Goal: Task Accomplishment & Management: Manage account settings

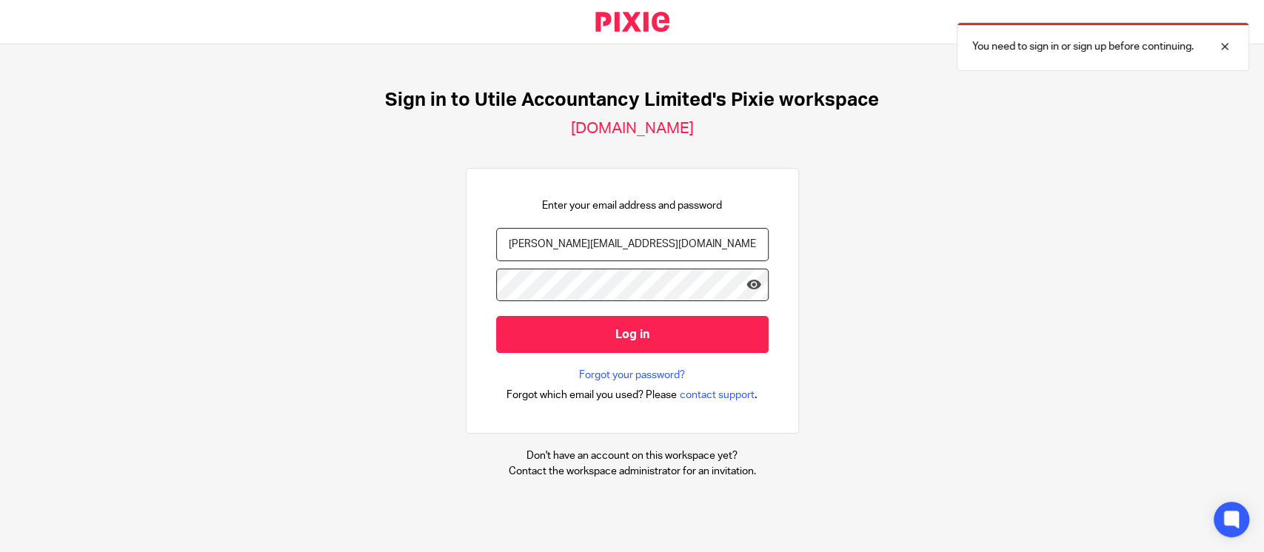
type input "[PERSON_NAME][EMAIL_ADDRESS][DOMAIN_NAME]"
click at [496, 316] on input "Log in" at bounding box center [632, 334] width 273 height 36
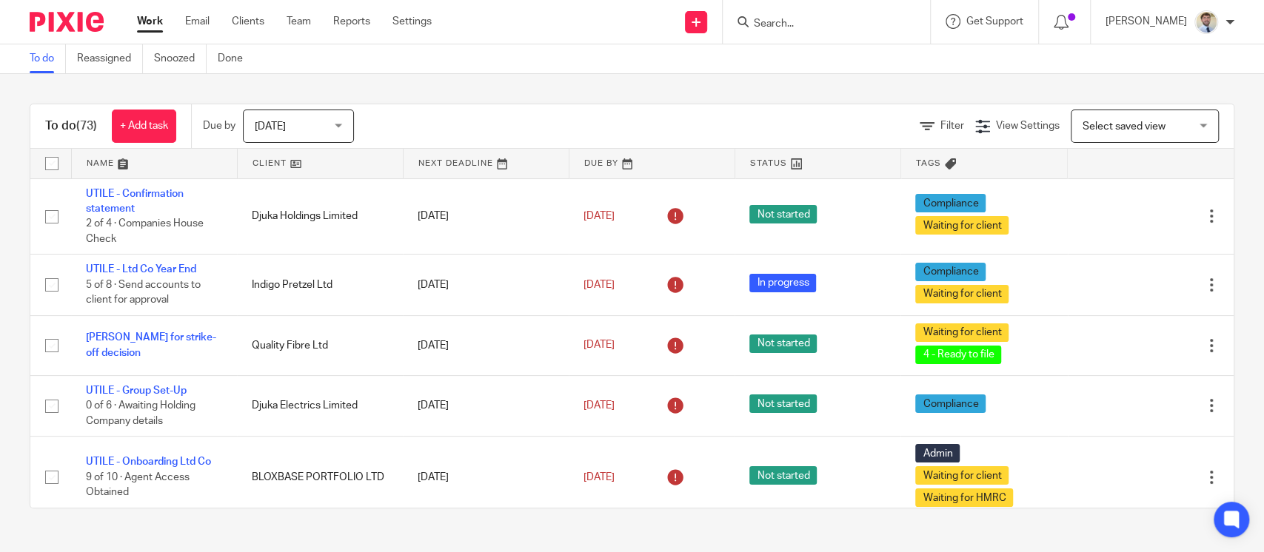
click at [257, 134] on span "Today" at bounding box center [294, 125] width 79 height 31
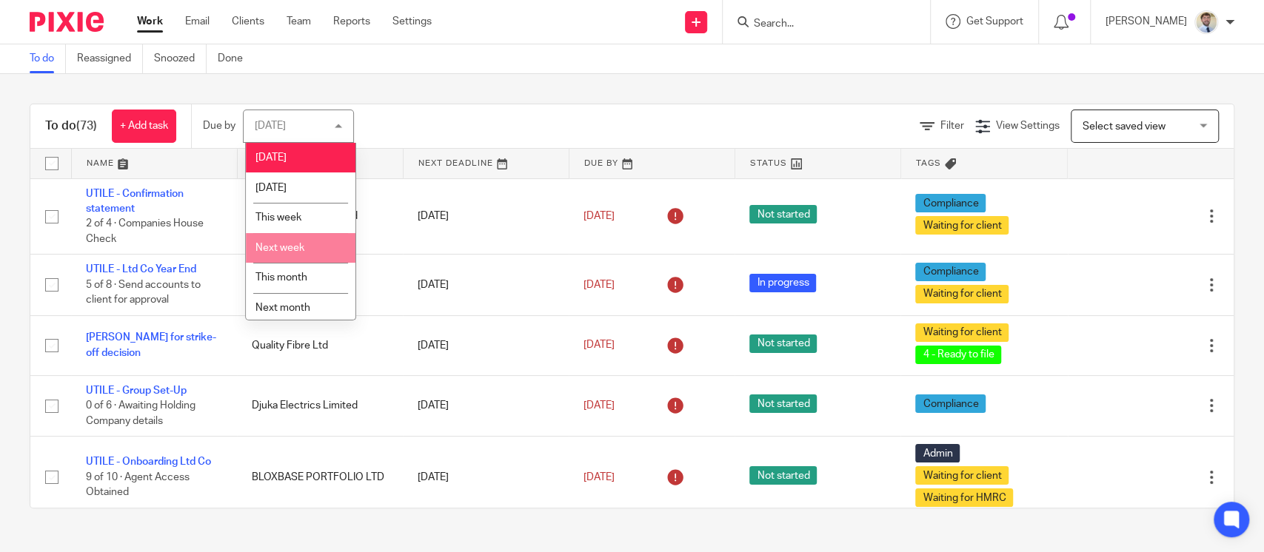
scroll to position [35, 0]
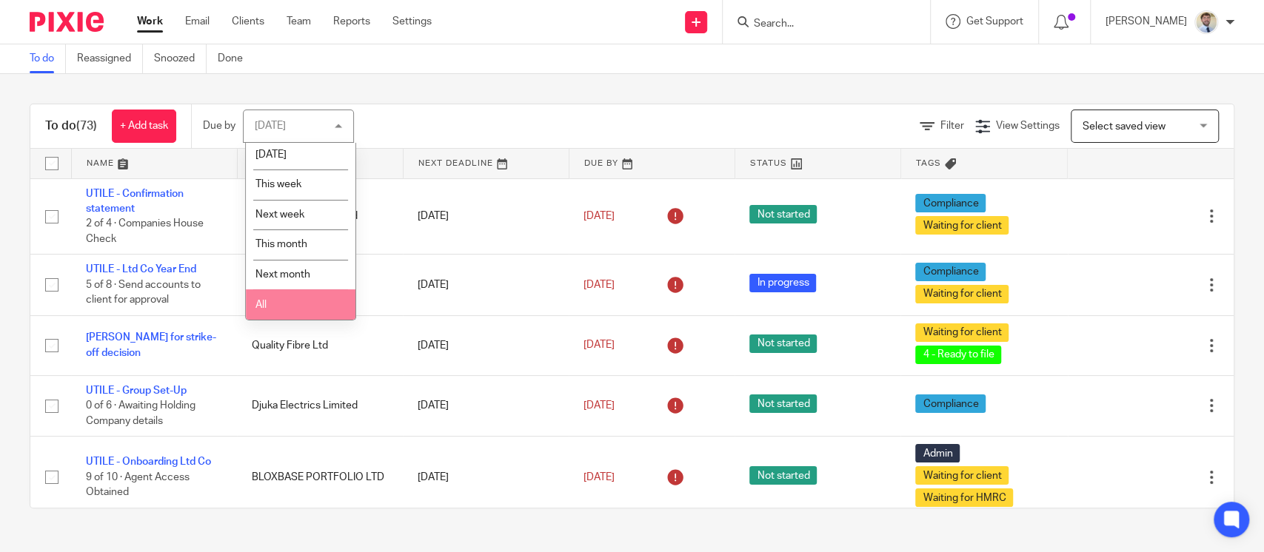
click at [275, 305] on li "All" at bounding box center [301, 305] width 110 height 30
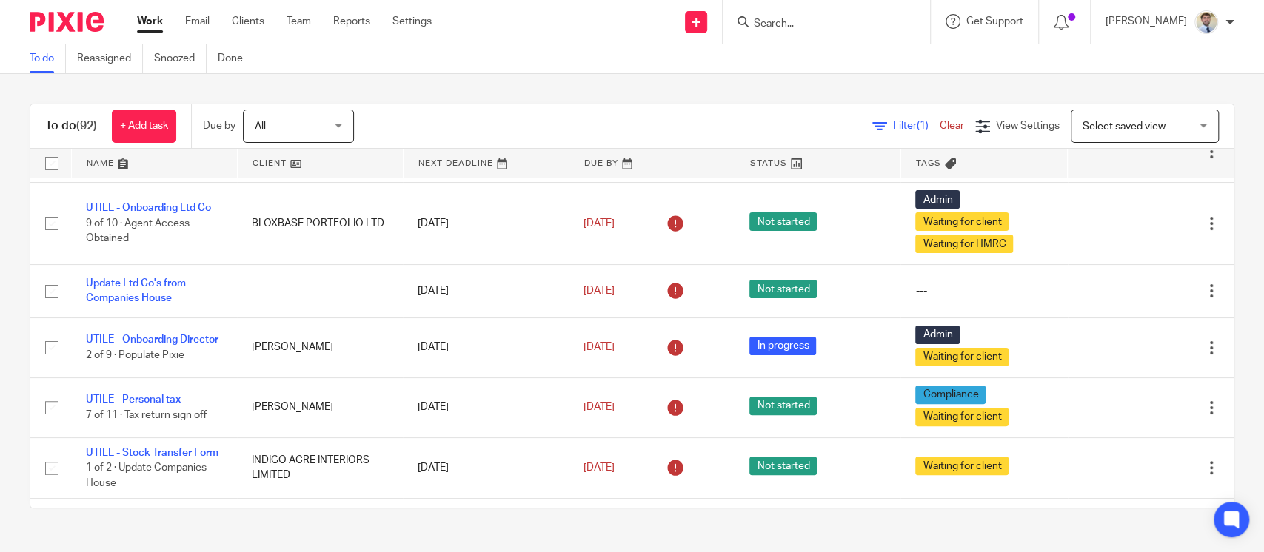
scroll to position [255, 0]
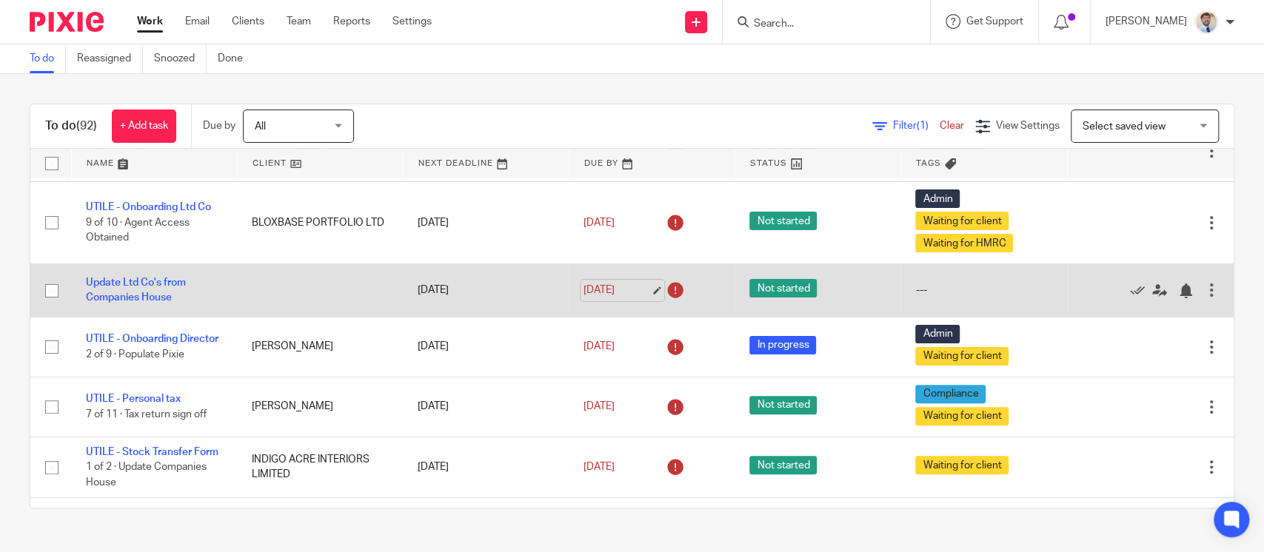
click at [606, 287] on link "[DATE]" at bounding box center [617, 291] width 67 height 16
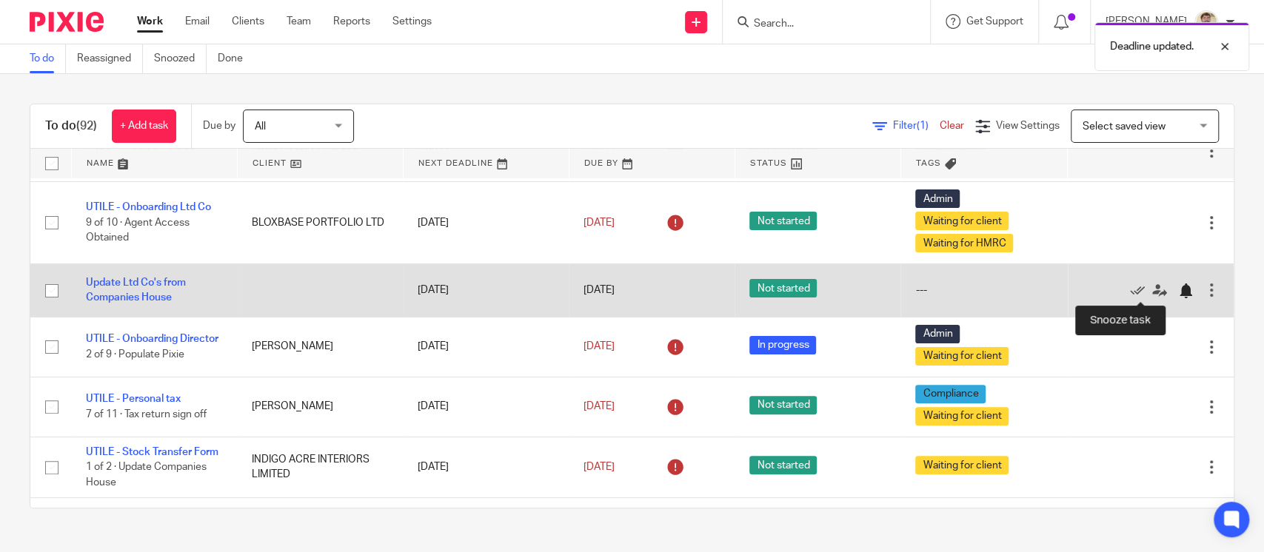
click at [1178, 290] on div at bounding box center [1185, 291] width 15 height 15
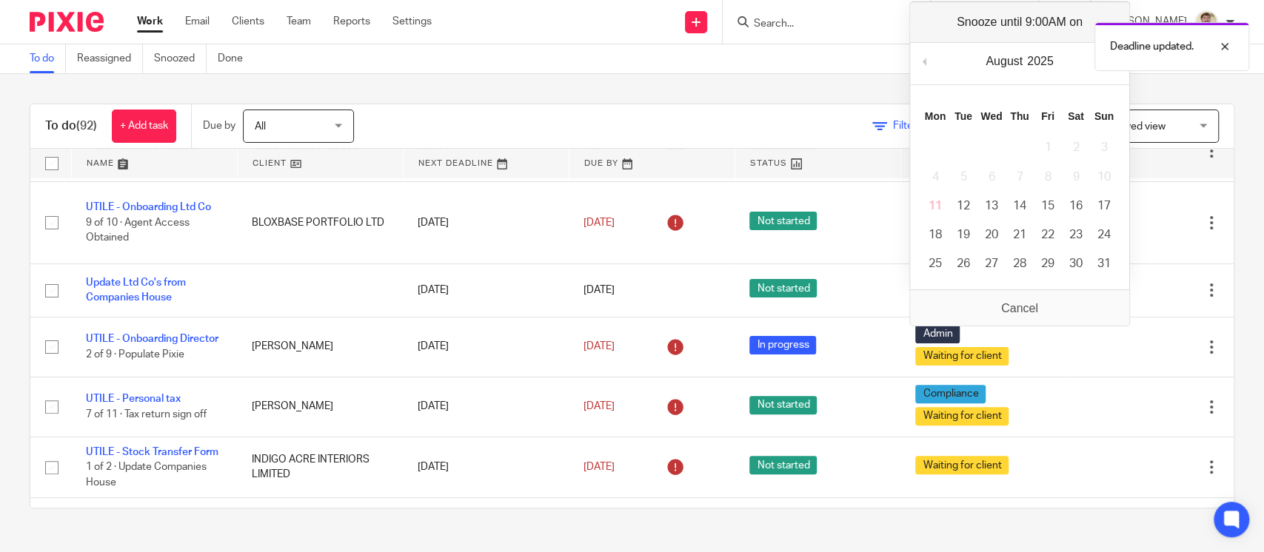
click at [1080, 53] on div "Deadline updated." at bounding box center [941, 43] width 618 height 56
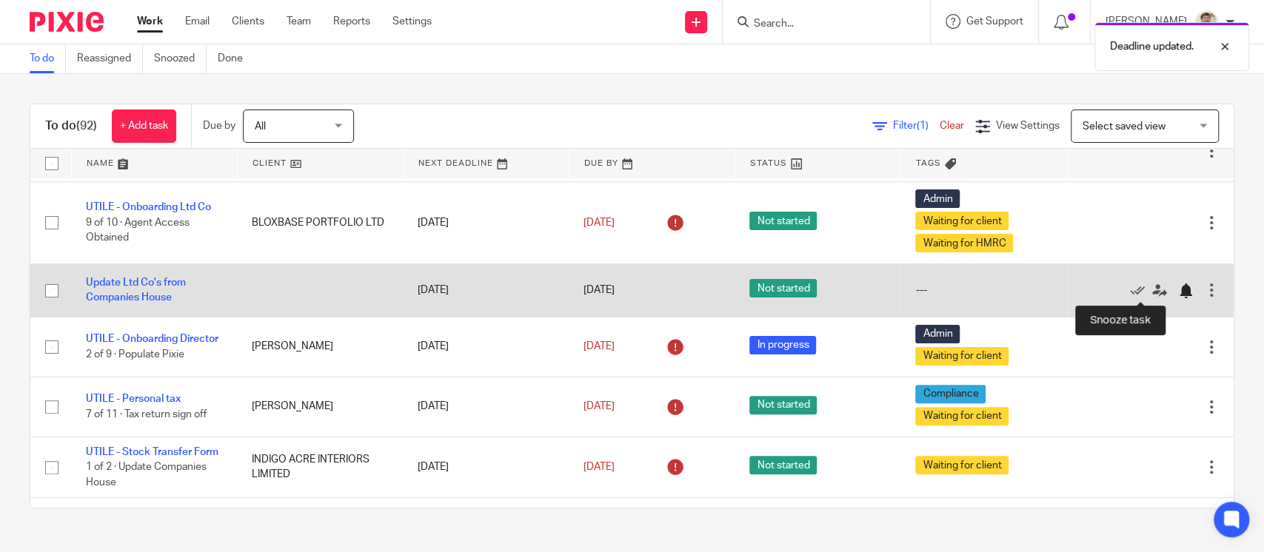
click at [1178, 294] on div at bounding box center [1185, 291] width 15 height 15
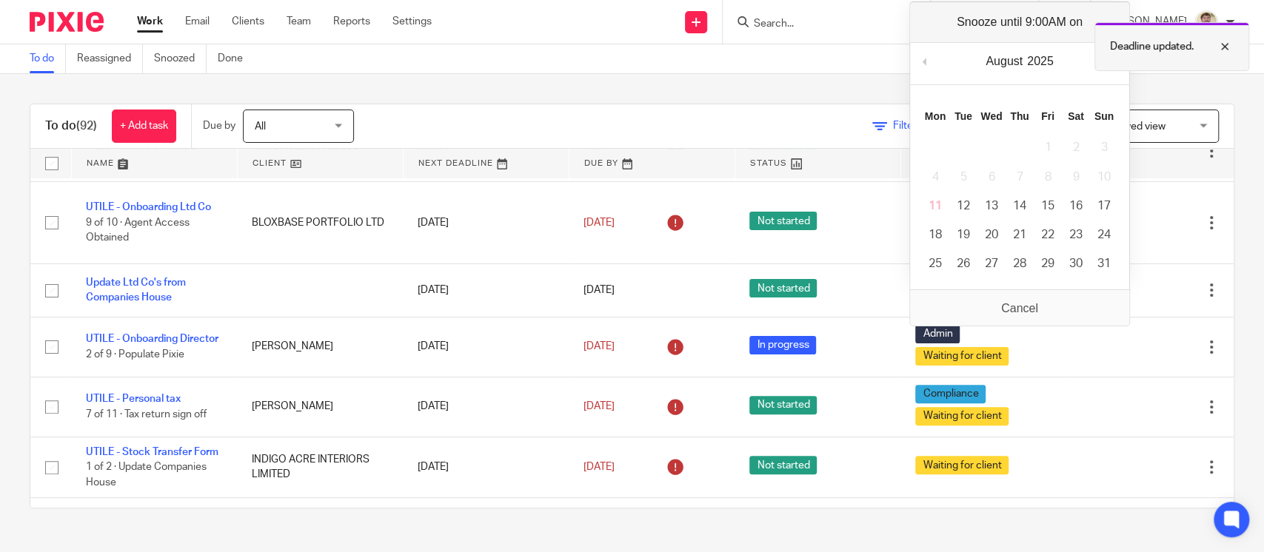
click at [1228, 50] on div at bounding box center [1214, 47] width 40 height 18
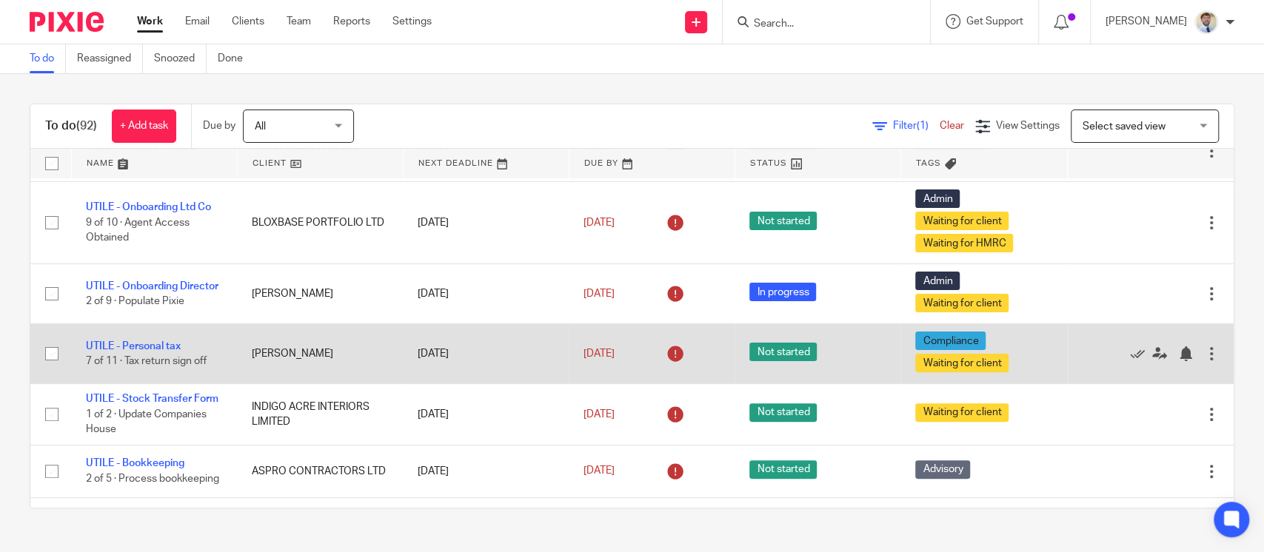
click at [119, 339] on td "UTILE - Personal tax 7 of 11 · Tax return sign off" at bounding box center [154, 354] width 166 height 60
click at [119, 342] on td "UTILE - Personal tax 7 of 11 · Tax return sign off" at bounding box center [154, 354] width 166 height 60
click at [121, 343] on link "UTILE - Personal tax" at bounding box center [133, 346] width 95 height 10
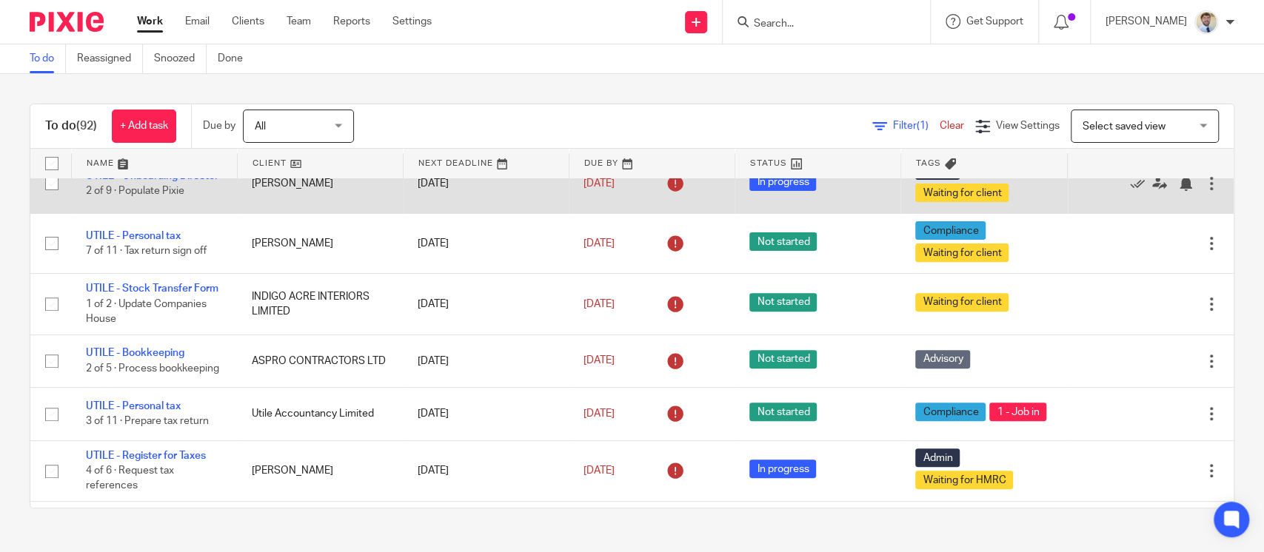
scroll to position [381, 0]
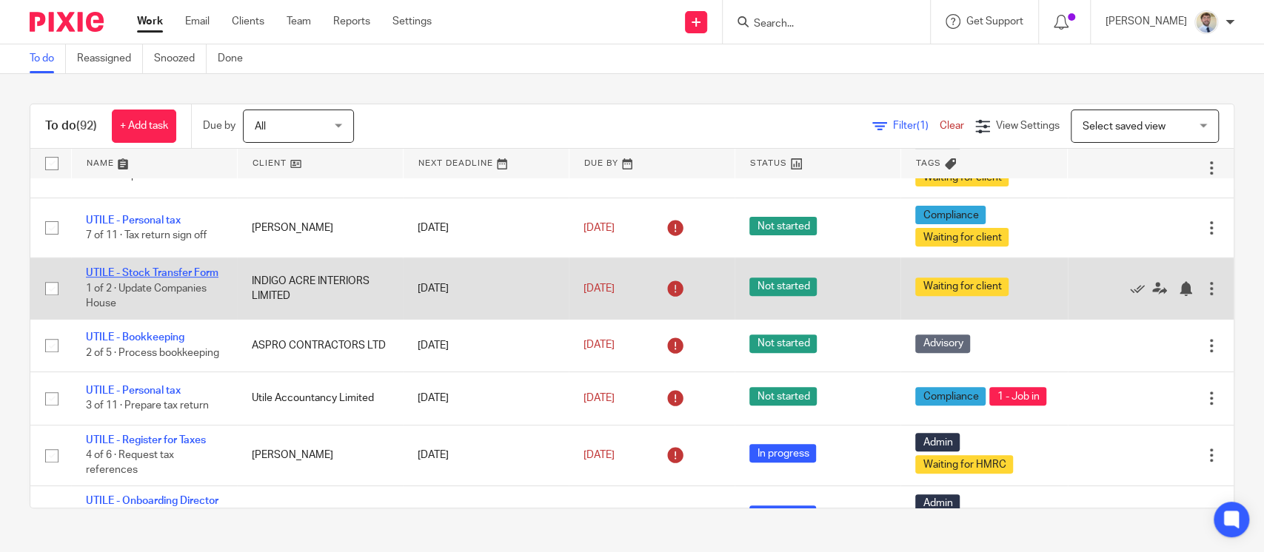
click at [166, 278] on link "UTILE - Stock Transfer Form" at bounding box center [152, 273] width 133 height 10
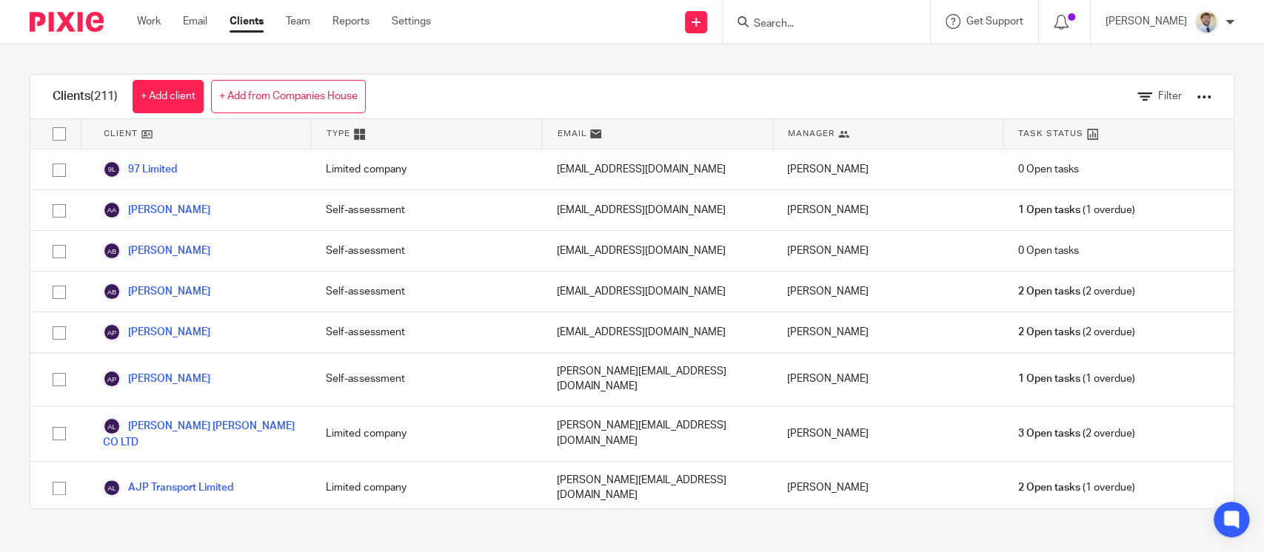
click at [1197, 93] on div at bounding box center [1204, 97] width 15 height 15
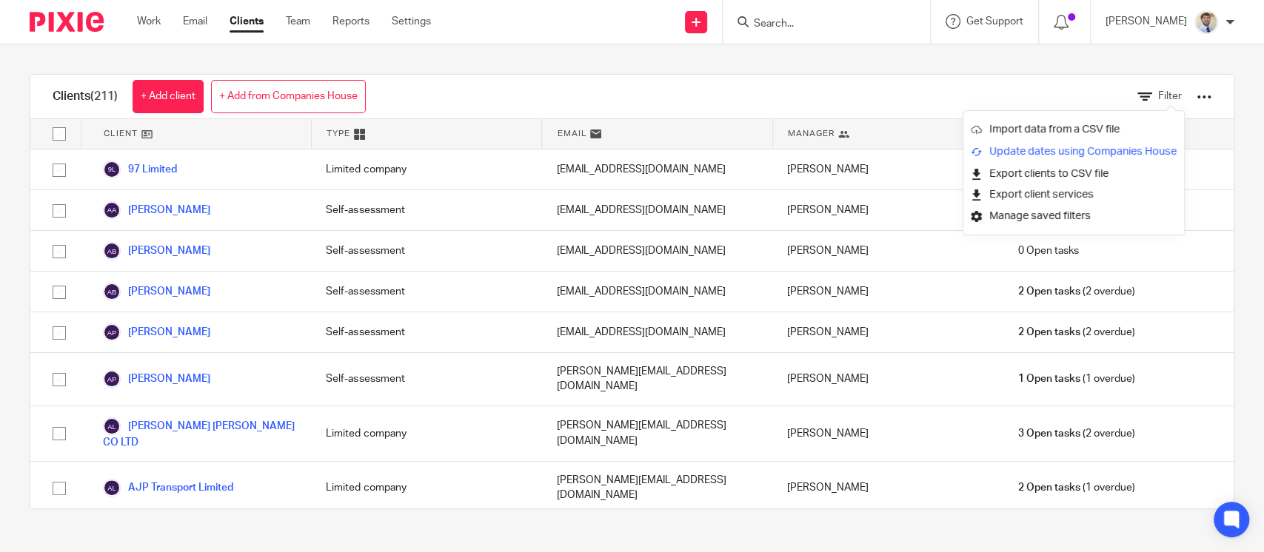
click at [1064, 149] on link "Update dates using Companies House" at bounding box center [1074, 152] width 206 height 22
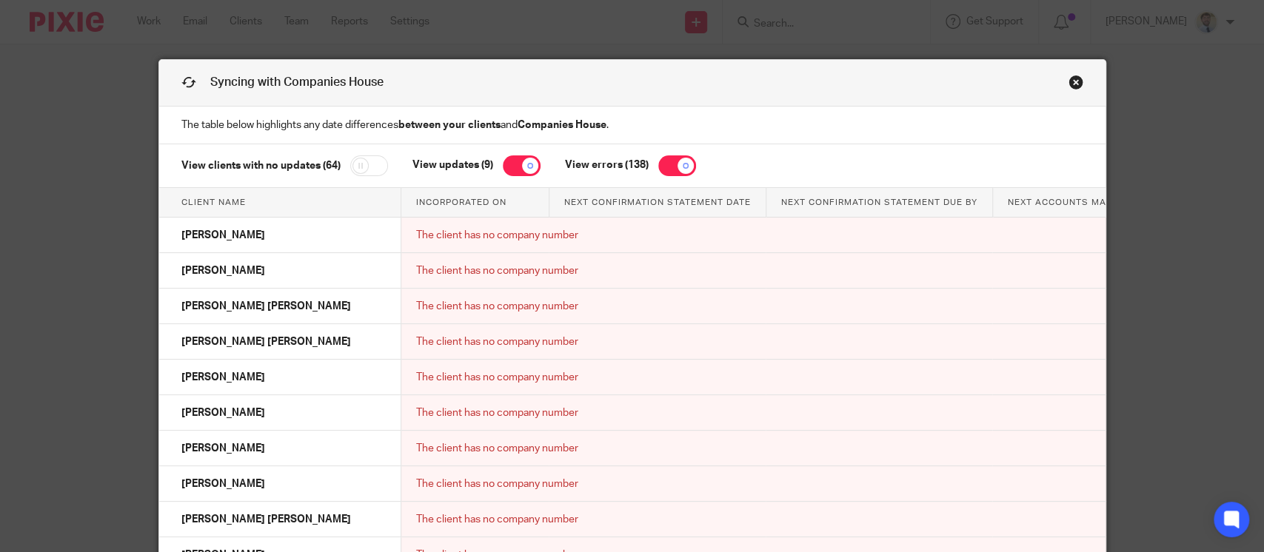
click at [678, 167] on input "checkbox" at bounding box center [677, 166] width 38 height 21
checkbox input "false"
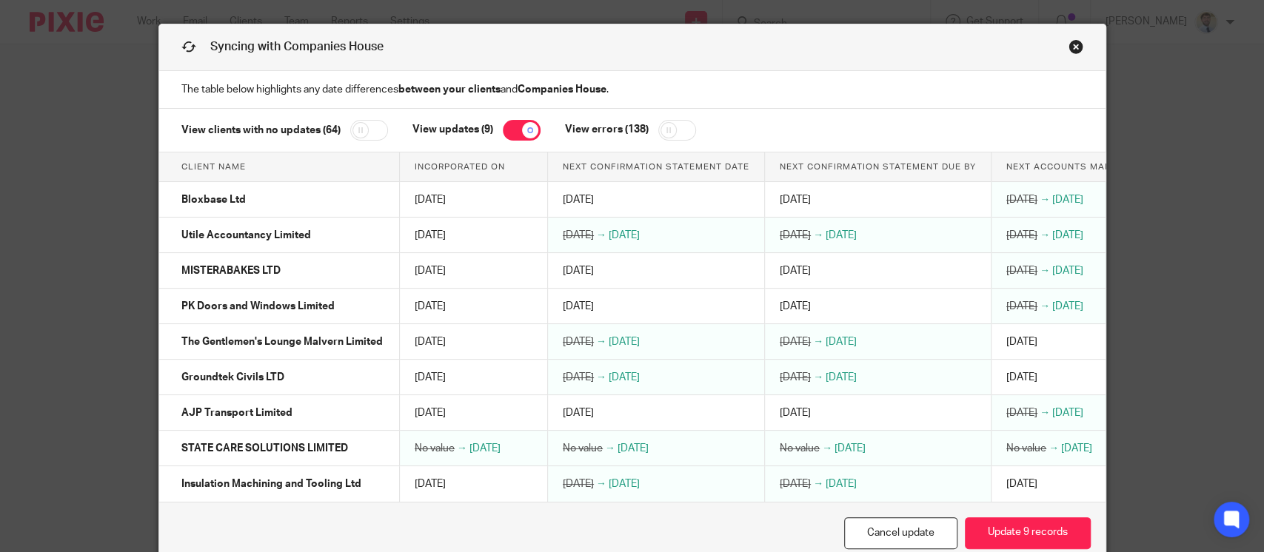
scroll to position [0, 236]
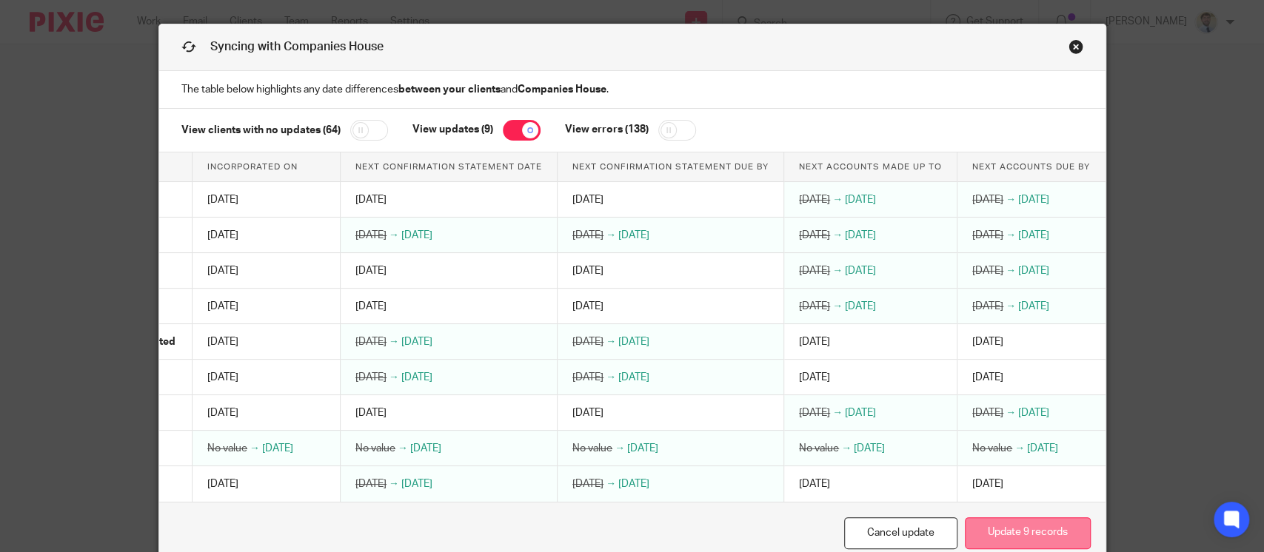
click at [1001, 547] on button "Update 9 records" at bounding box center [1028, 534] width 126 height 32
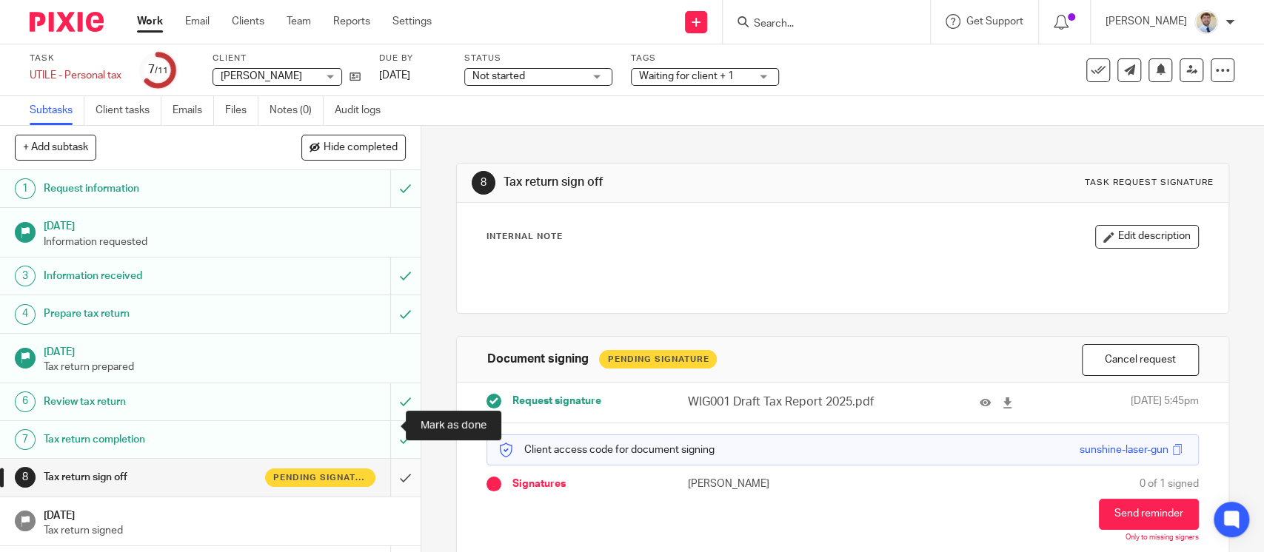
scroll to position [70, 0]
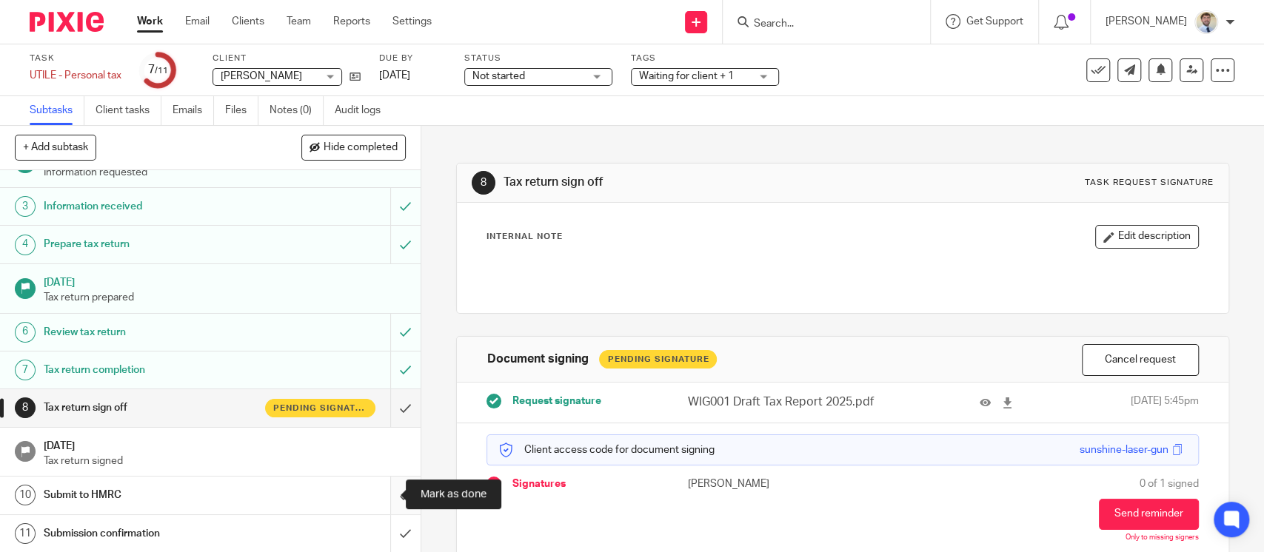
click at [379, 495] on input "submit" at bounding box center [210, 495] width 421 height 37
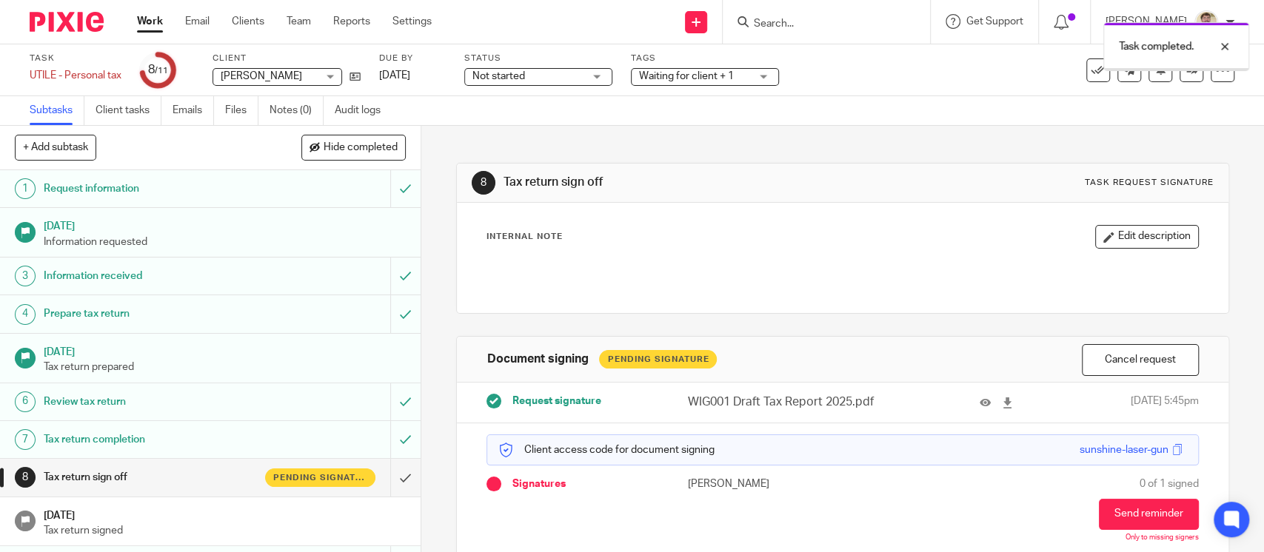
scroll to position [70, 0]
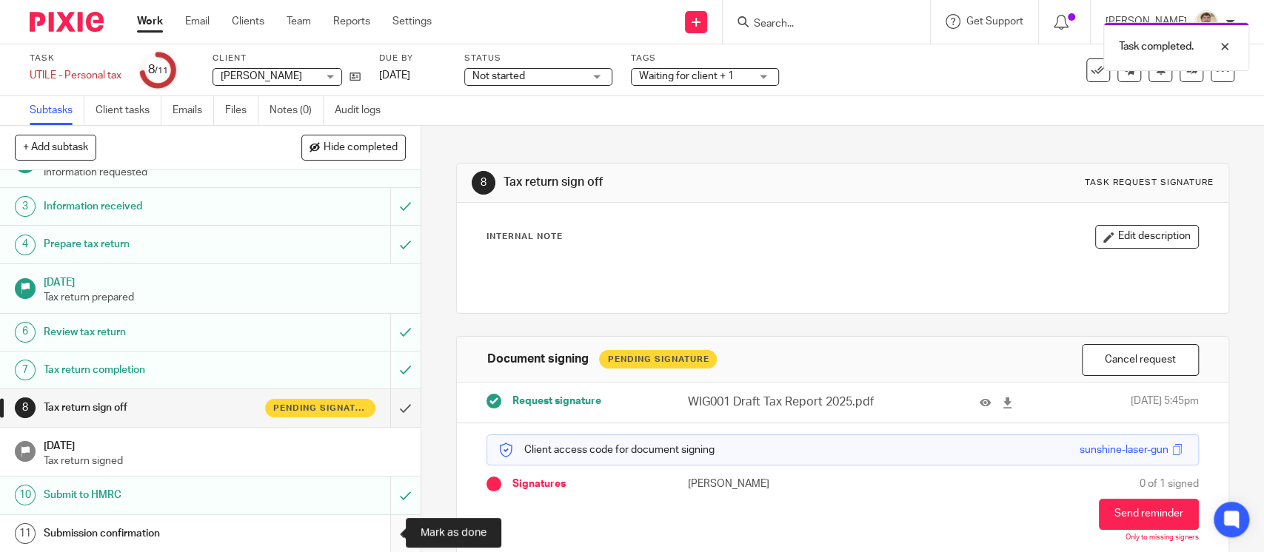
click at [381, 537] on input "submit" at bounding box center [210, 533] width 421 height 37
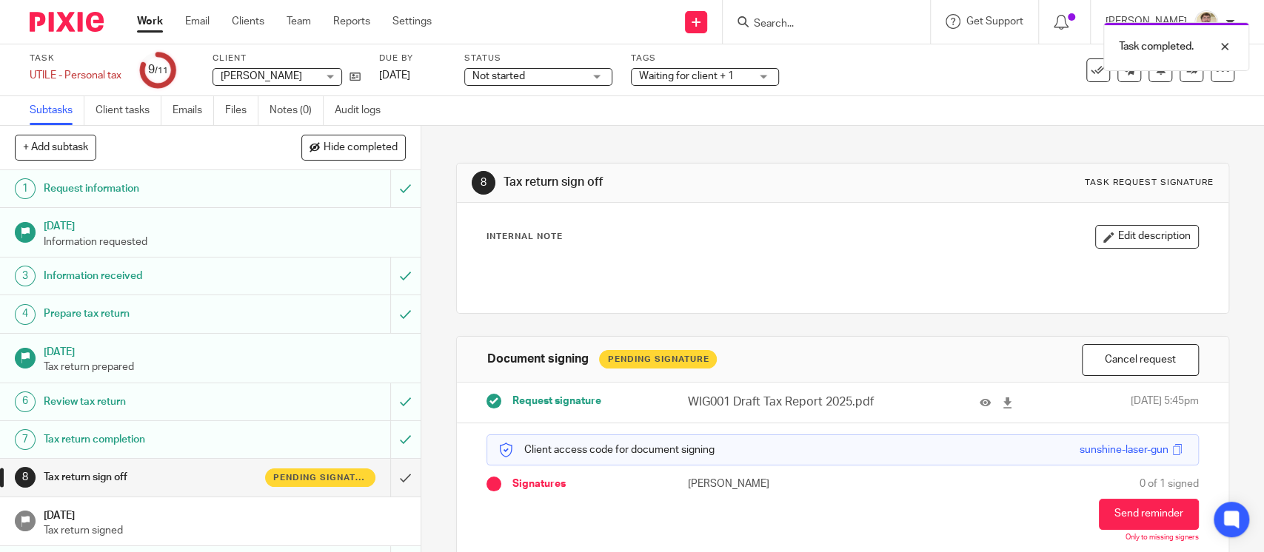
click at [1082, 69] on div "Task completed." at bounding box center [941, 43] width 618 height 56
click at [1226, 44] on div at bounding box center [1214, 47] width 40 height 18
click at [1091, 76] on icon at bounding box center [1098, 70] width 15 height 15
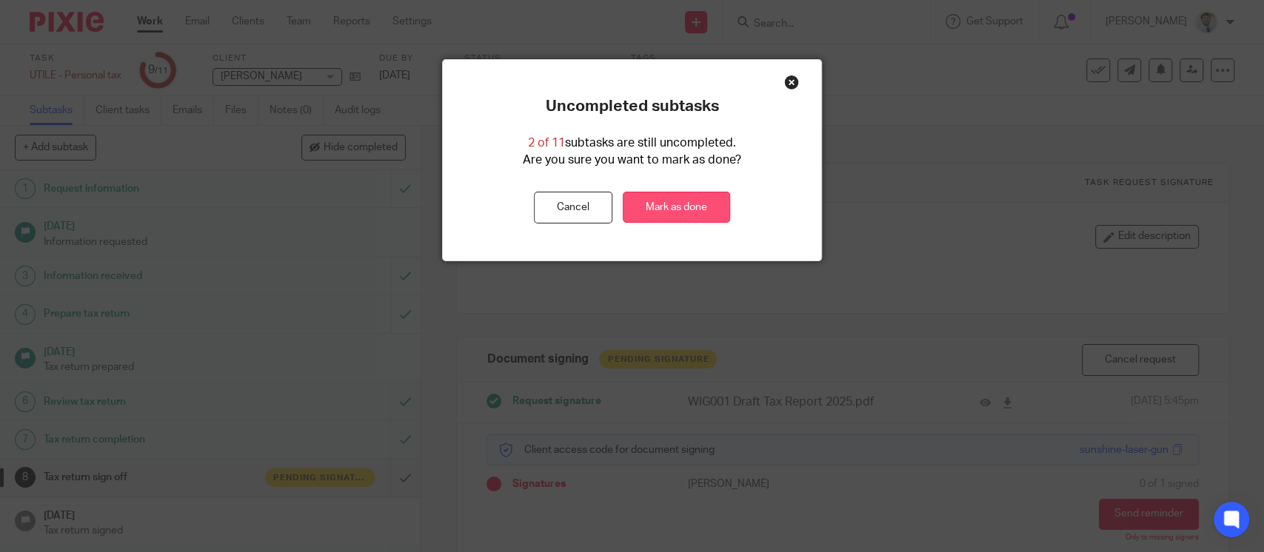
click at [695, 207] on link "Mark as done" at bounding box center [676, 208] width 107 height 32
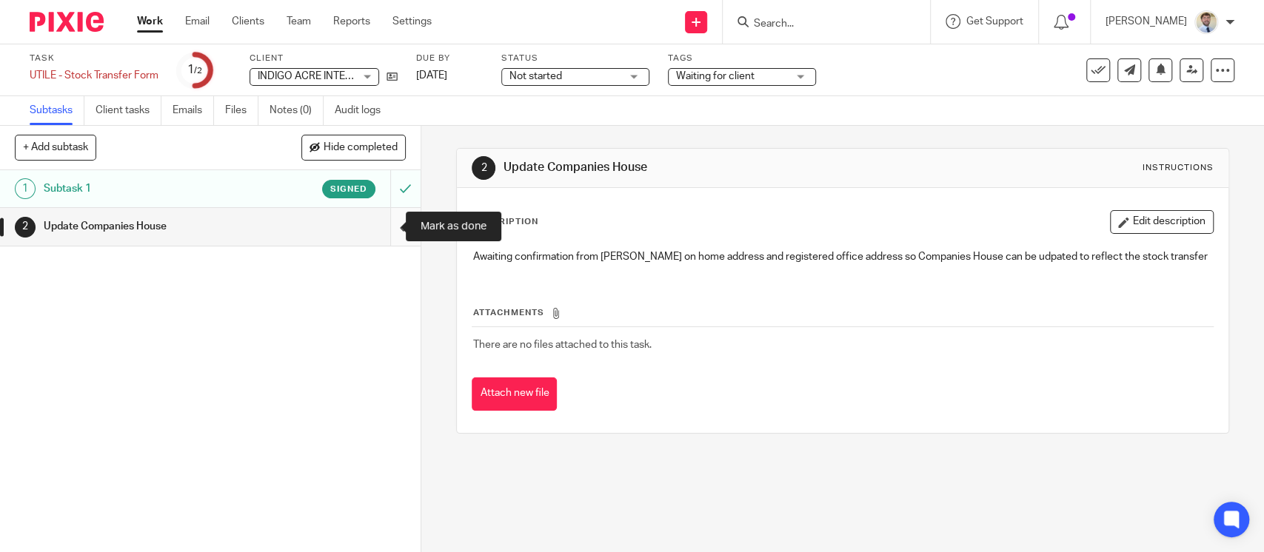
click at [384, 223] on input "submit" at bounding box center [210, 226] width 421 height 37
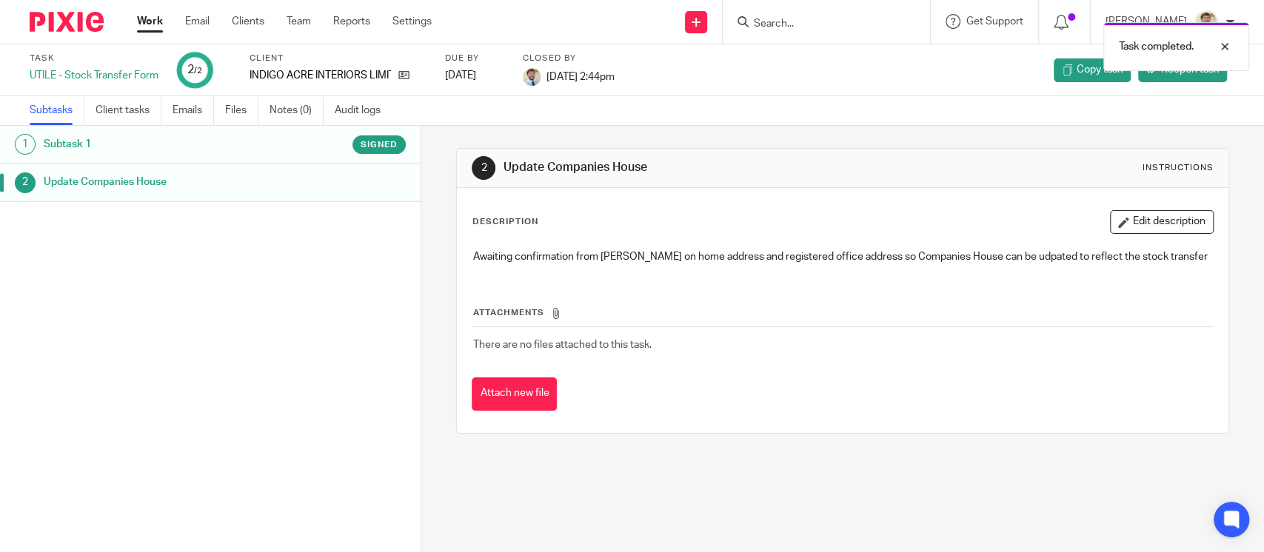
click at [159, 20] on link "Work" at bounding box center [150, 21] width 26 height 15
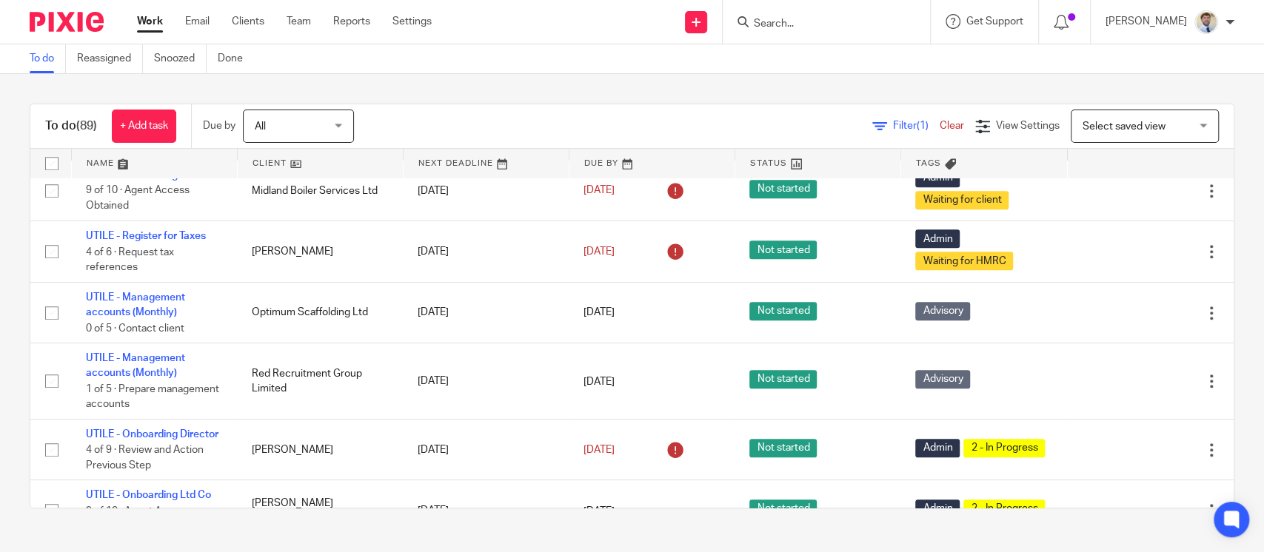
scroll to position [789, 0]
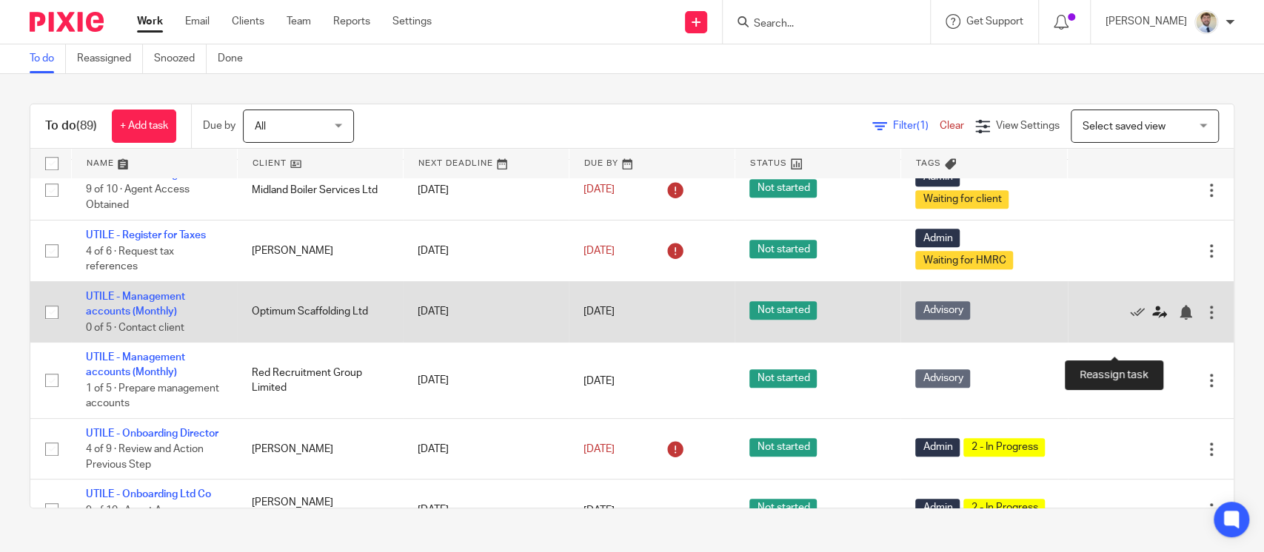
click at [1152, 320] on icon at bounding box center [1159, 312] width 15 height 15
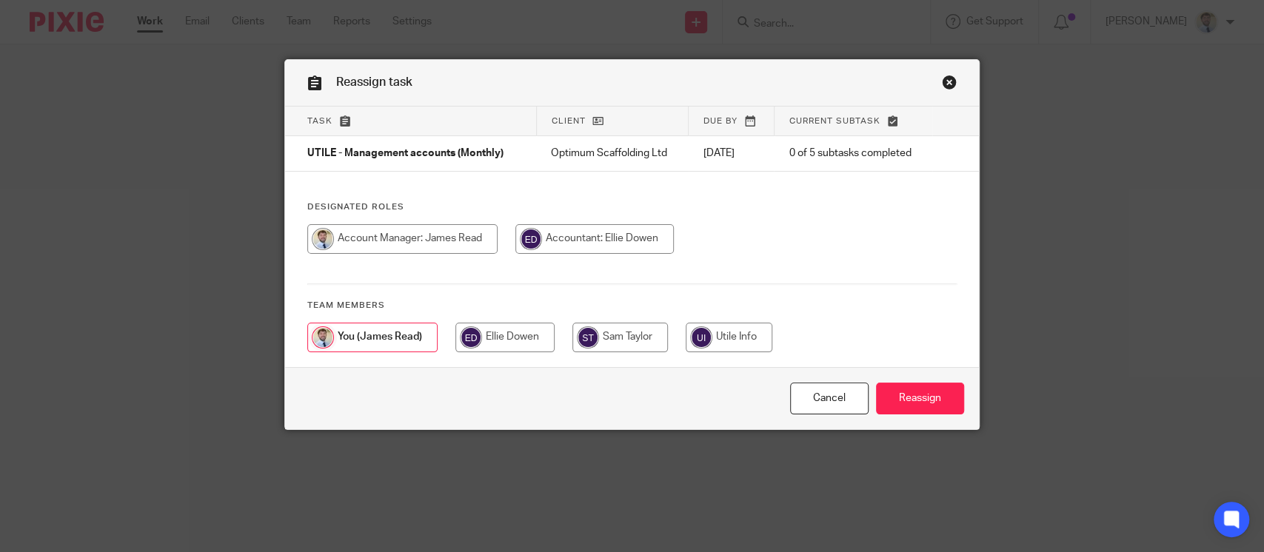
click at [532, 236] on input "radio" at bounding box center [594, 239] width 158 height 30
radio input "true"
click at [889, 387] on input "Reassign" at bounding box center [920, 399] width 88 height 32
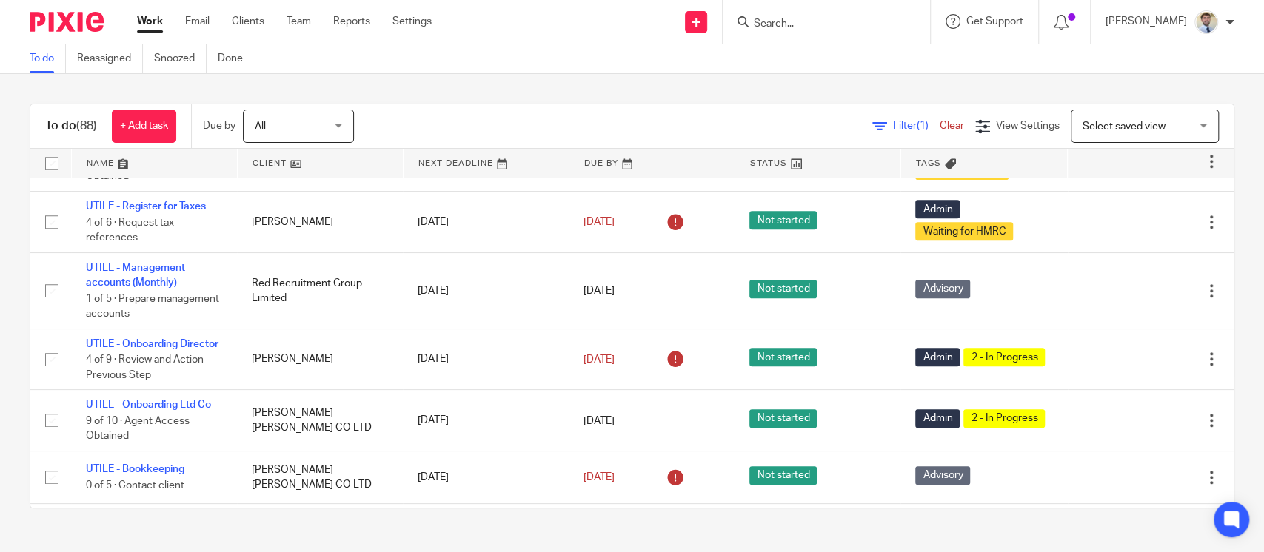
scroll to position [807, 0]
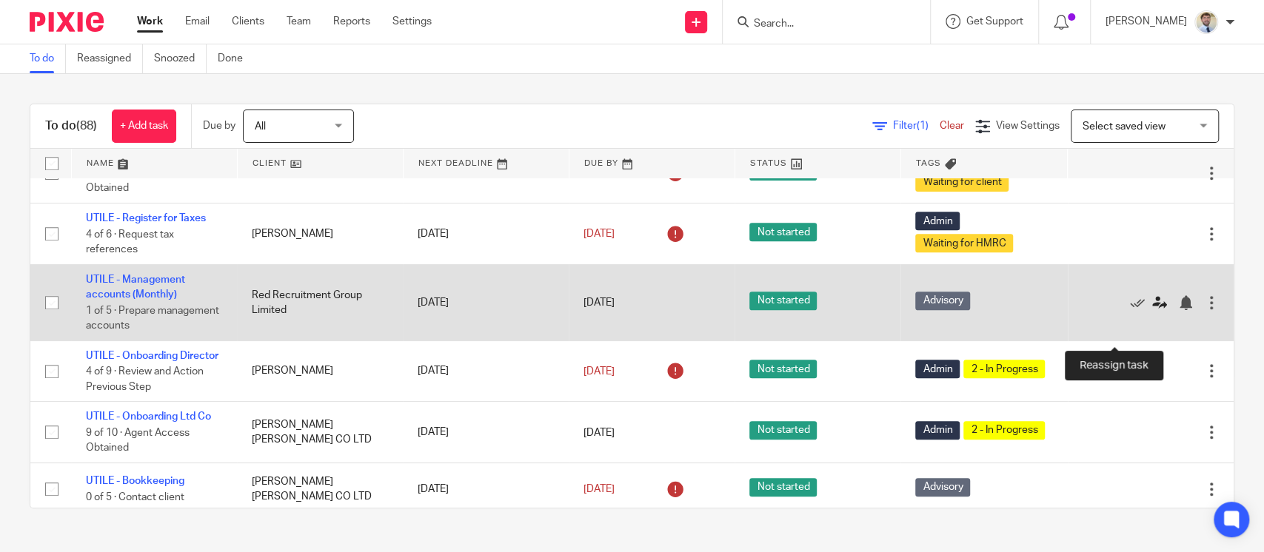
click at [1152, 310] on icon at bounding box center [1159, 303] width 15 height 15
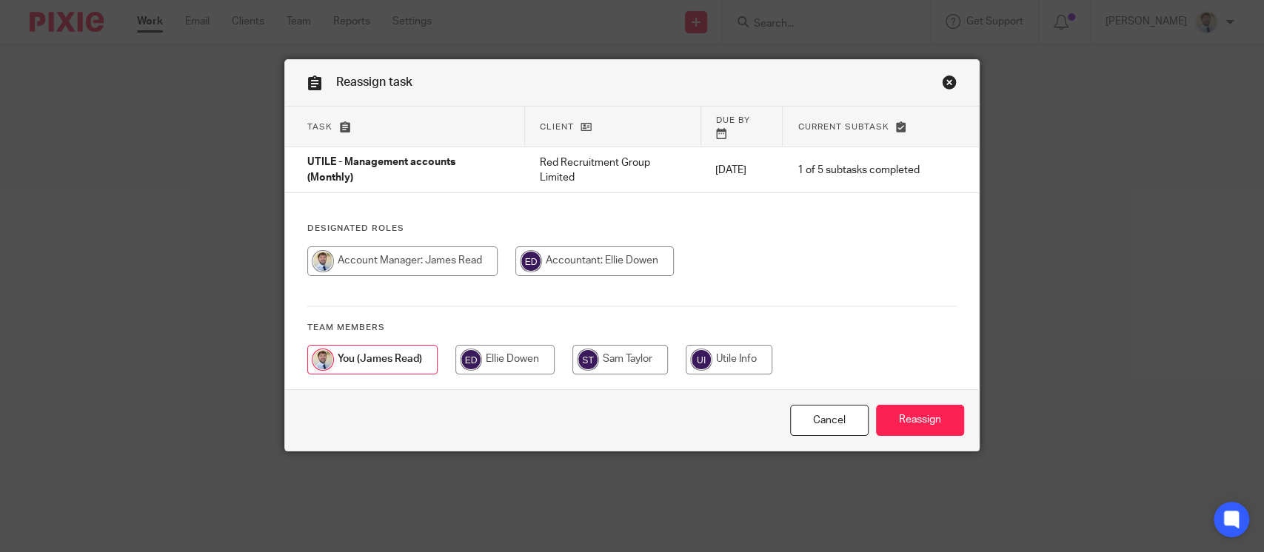
click at [544, 247] on input "radio" at bounding box center [594, 262] width 158 height 30
radio input "true"
click at [889, 405] on input "Reassign" at bounding box center [920, 421] width 88 height 32
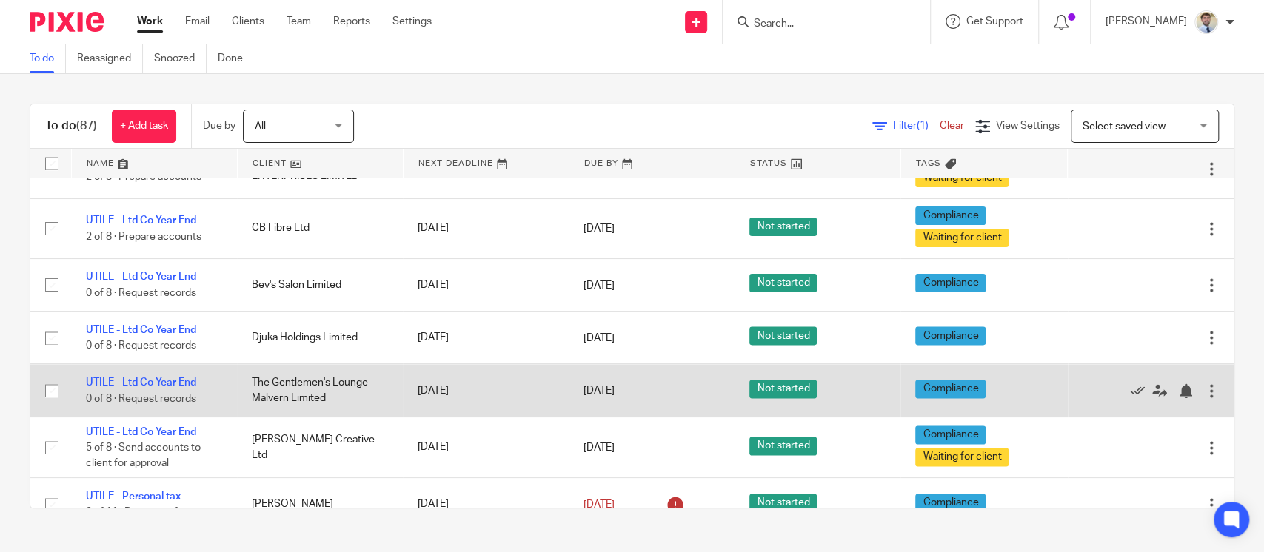
scroll to position [1472, 0]
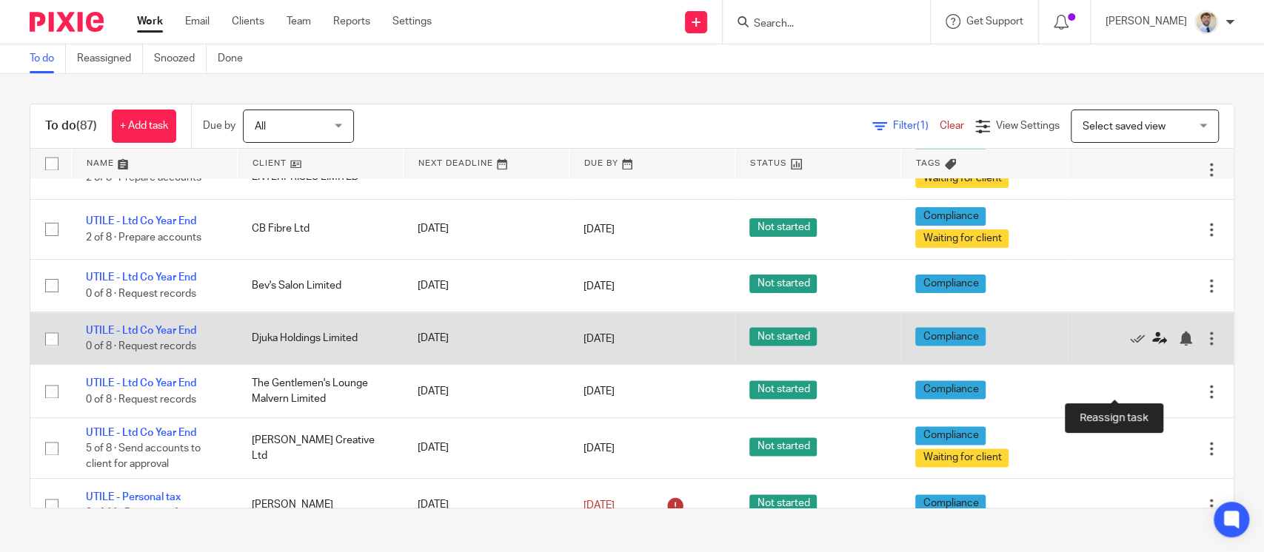
click at [1152, 346] on icon at bounding box center [1159, 338] width 15 height 15
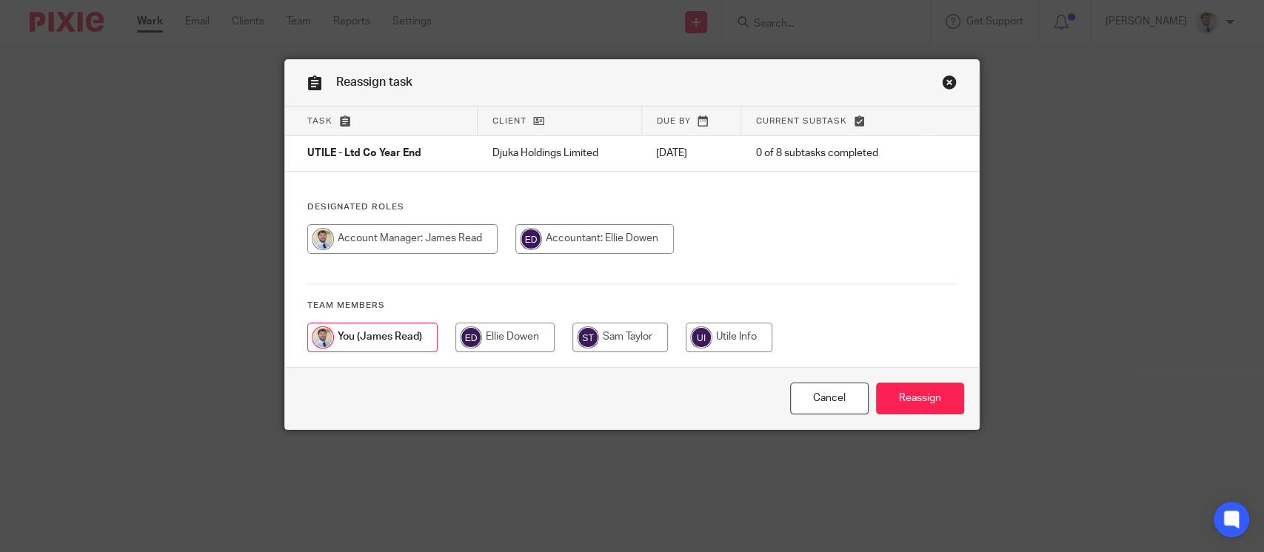
click at [569, 243] on input "radio" at bounding box center [594, 239] width 158 height 30
radio input "true"
click at [889, 402] on input "Reassign" at bounding box center [920, 399] width 88 height 32
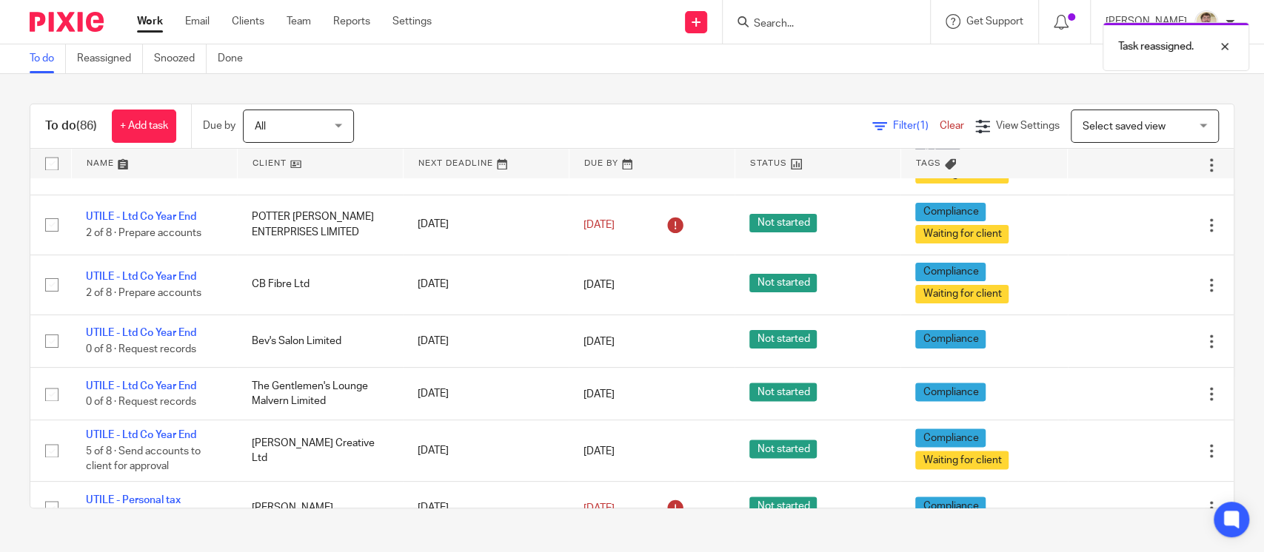
scroll to position [1408, 0]
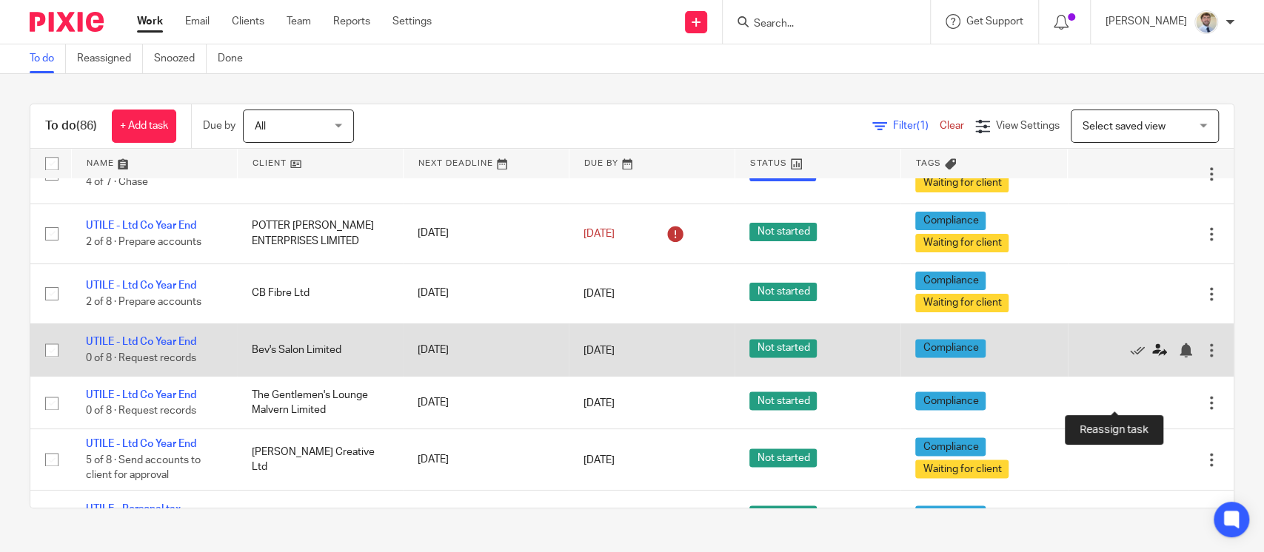
click at [1152, 358] on icon at bounding box center [1159, 350] width 15 height 15
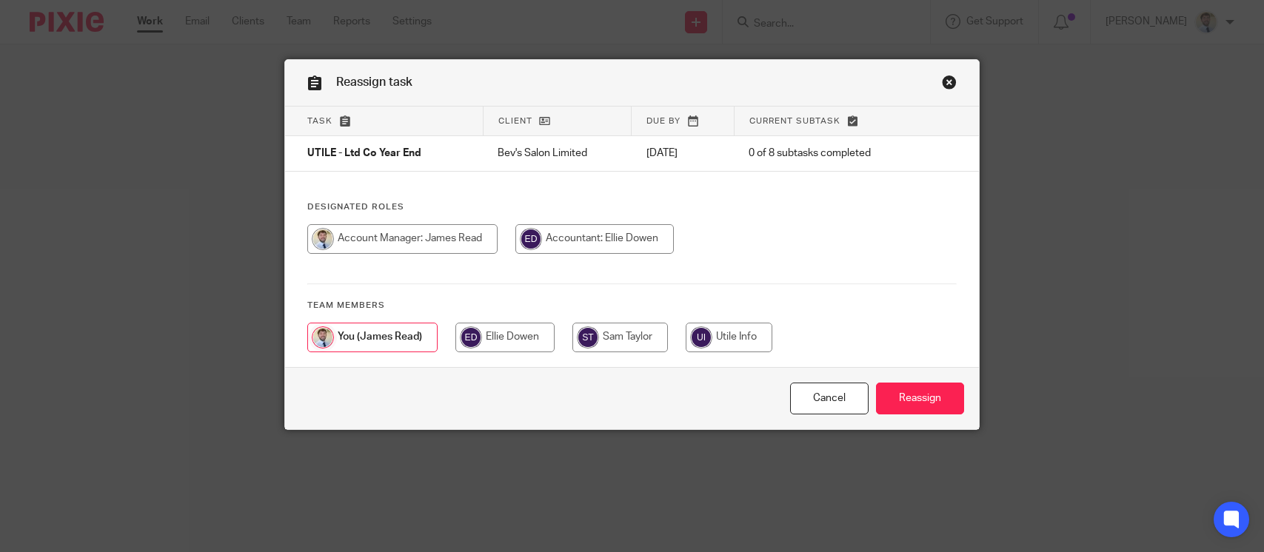
click at [566, 263] on div at bounding box center [632, 246] width 650 height 44
click at [575, 234] on input "radio" at bounding box center [594, 239] width 158 height 30
radio input "true"
click at [943, 401] on input "Reassign" at bounding box center [920, 399] width 88 height 32
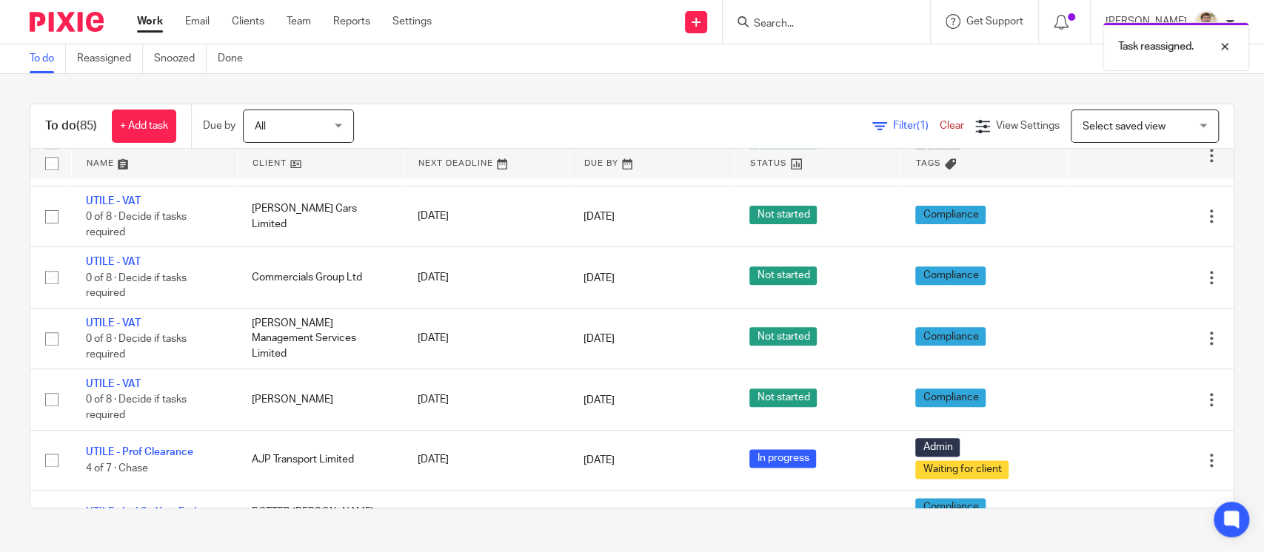
scroll to position [1175, 0]
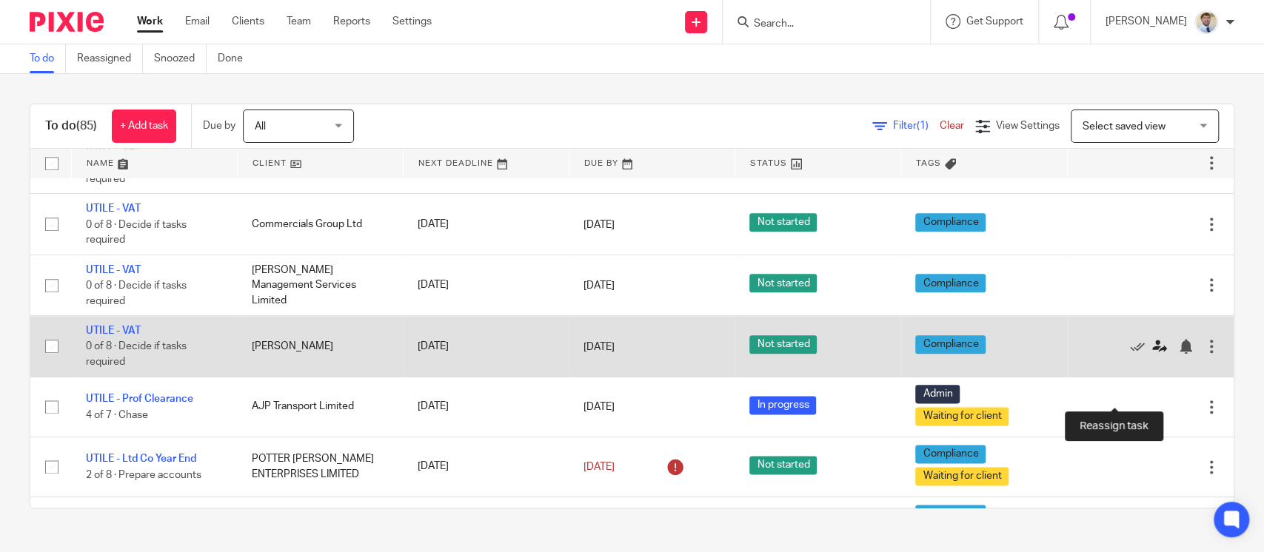
click at [1152, 354] on icon at bounding box center [1159, 346] width 15 height 15
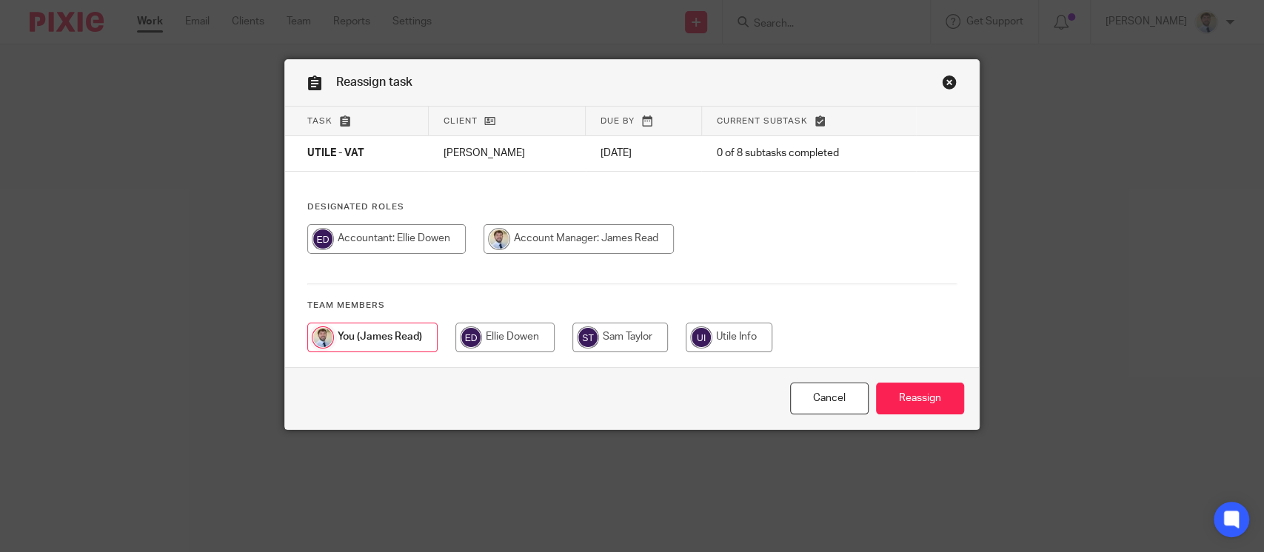
click at [549, 225] on input "radio" at bounding box center [579, 239] width 190 height 30
radio input "true"
click at [427, 228] on input "radio" at bounding box center [386, 239] width 158 height 30
radio input "true"
click at [906, 394] on input "Reassign" at bounding box center [920, 399] width 88 height 32
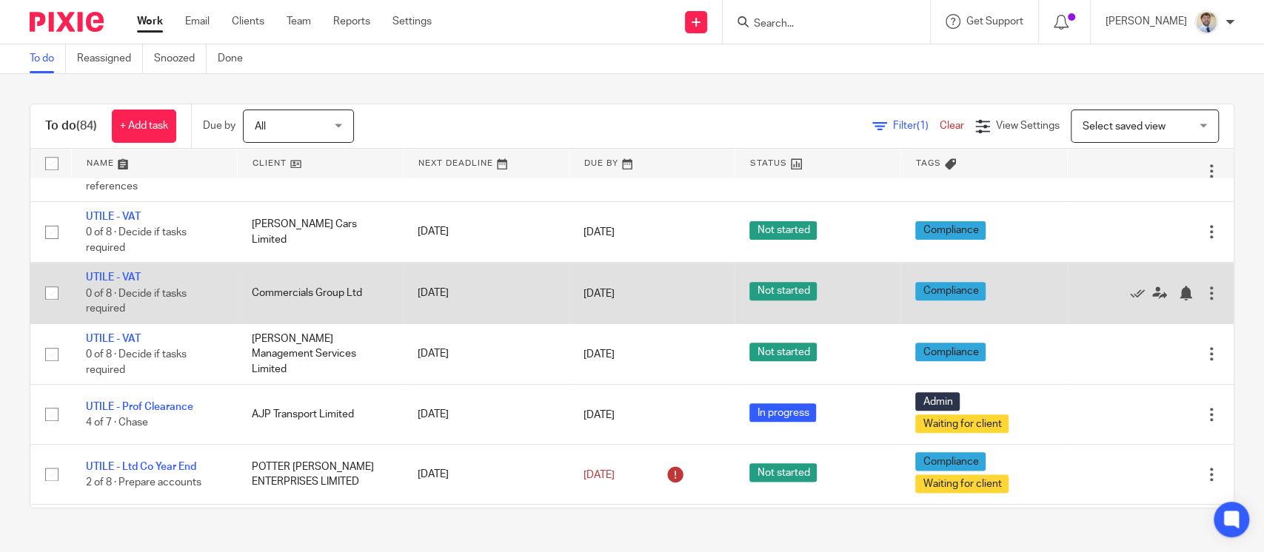
scroll to position [1105, 0]
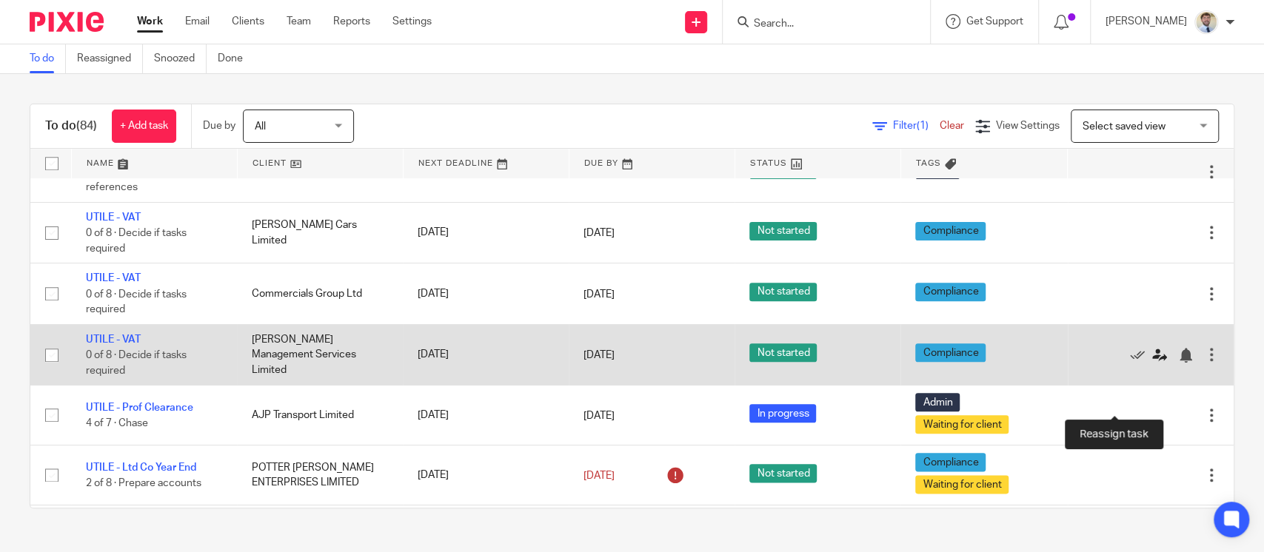
click at [1152, 363] on icon at bounding box center [1159, 355] width 15 height 15
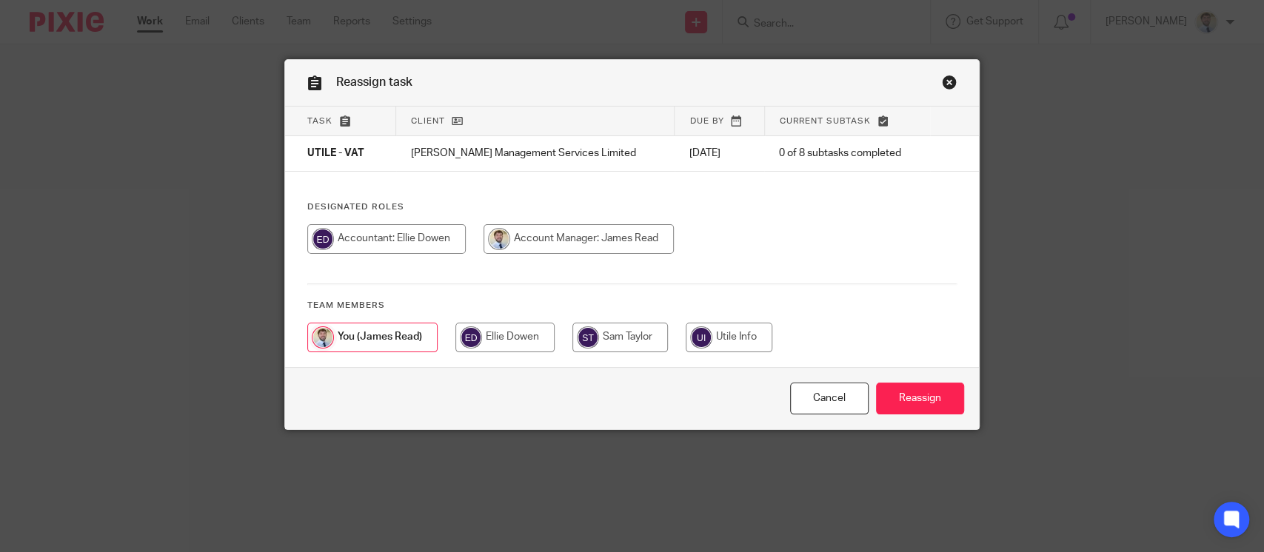
click at [379, 247] on input "radio" at bounding box center [386, 239] width 158 height 30
radio input "true"
click at [905, 409] on input "Reassign" at bounding box center [920, 399] width 88 height 32
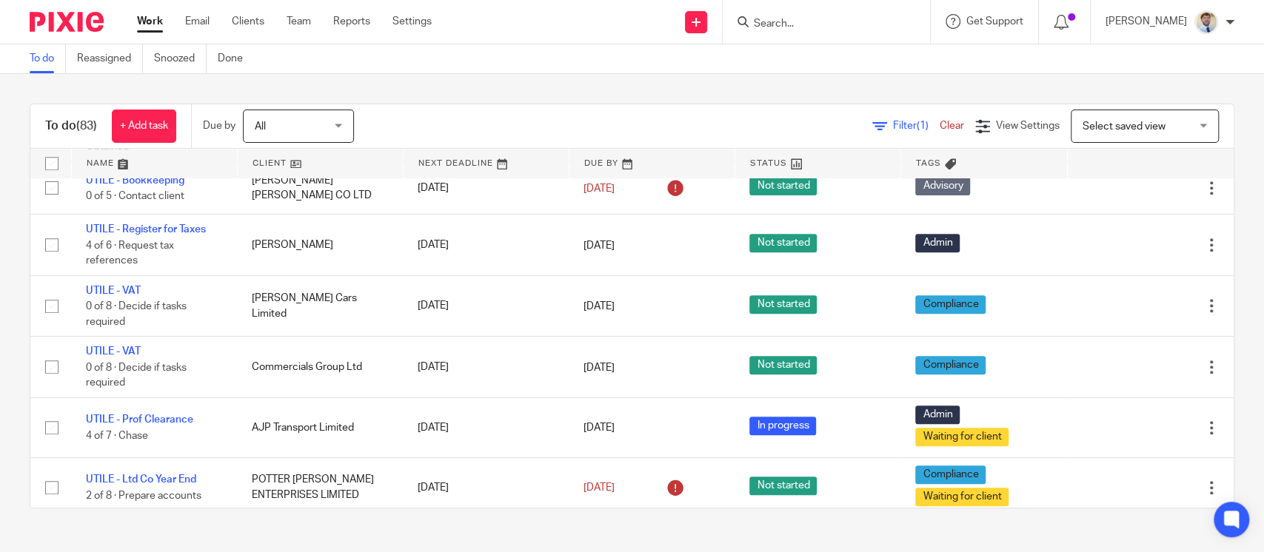
scroll to position [1034, 0]
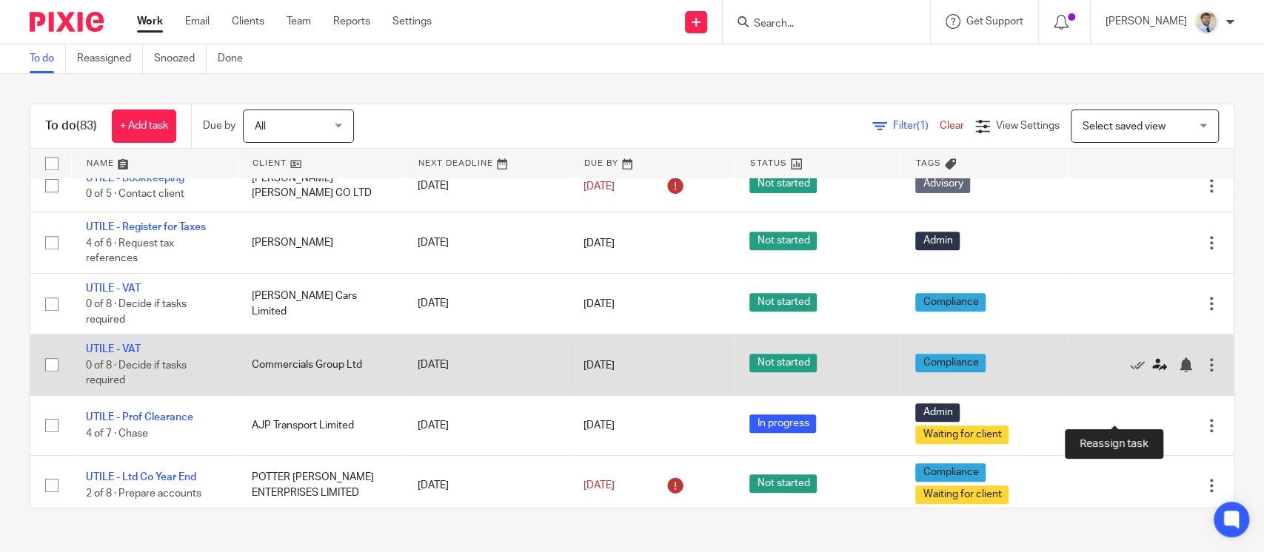
click at [1152, 373] on icon at bounding box center [1159, 365] width 15 height 15
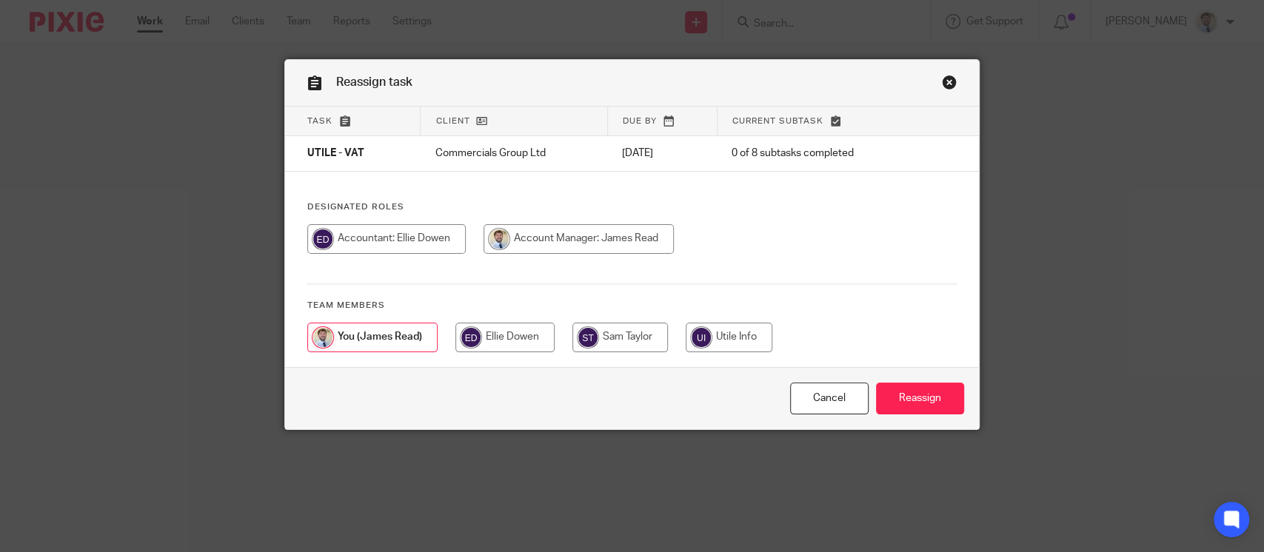
click at [433, 229] on input "radio" at bounding box center [386, 239] width 158 height 30
radio input "true"
click at [881, 386] on input "Reassign" at bounding box center [920, 399] width 88 height 32
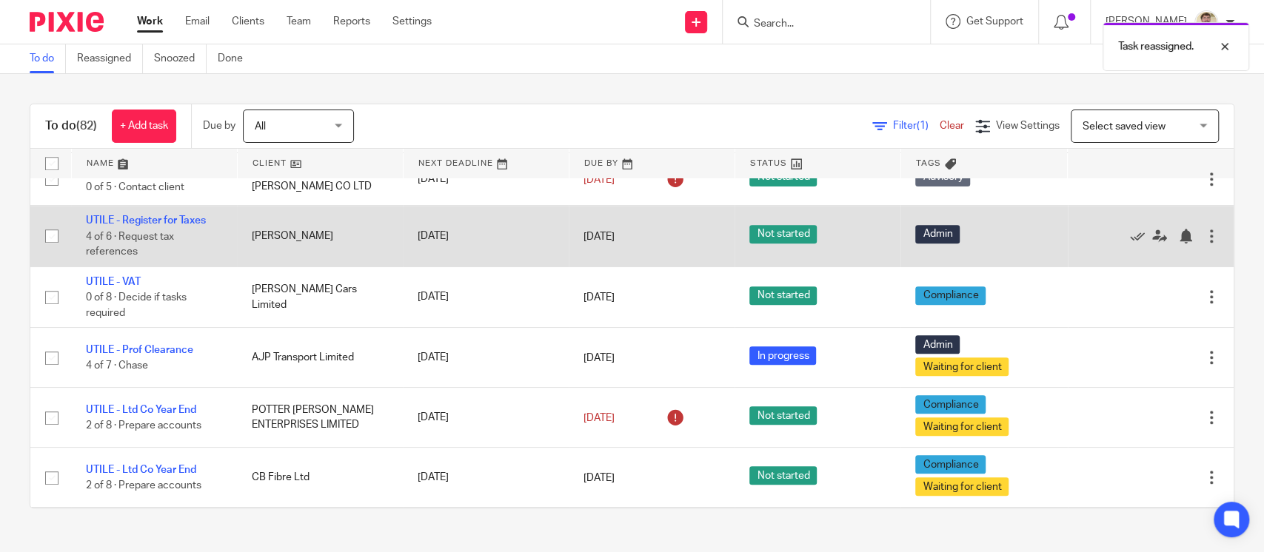
scroll to position [1040, 0]
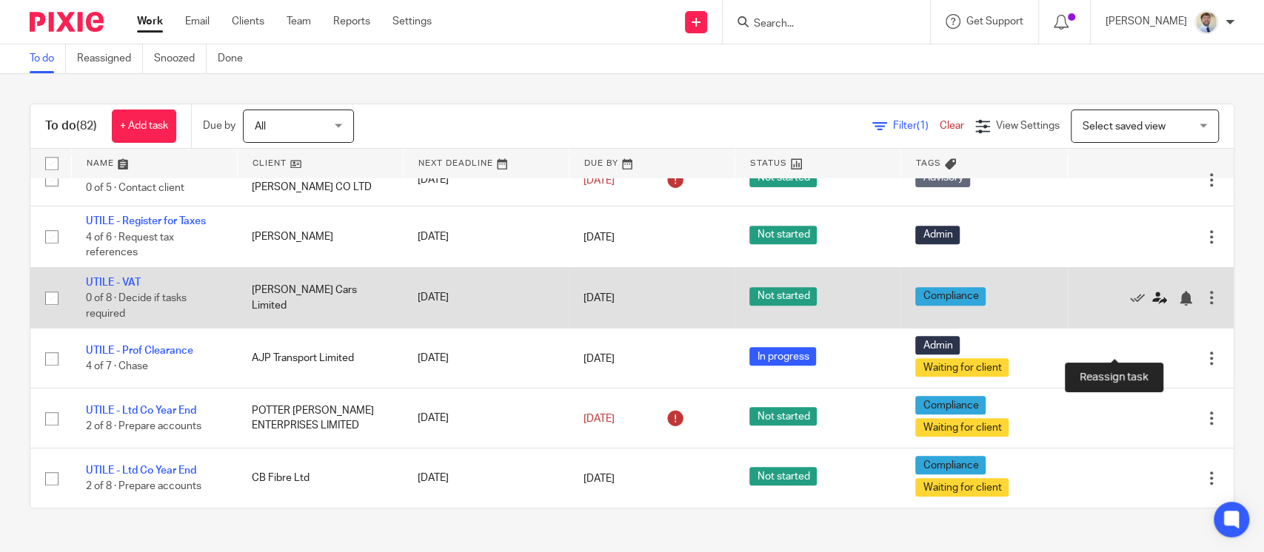
click at [1152, 306] on icon at bounding box center [1159, 298] width 15 height 15
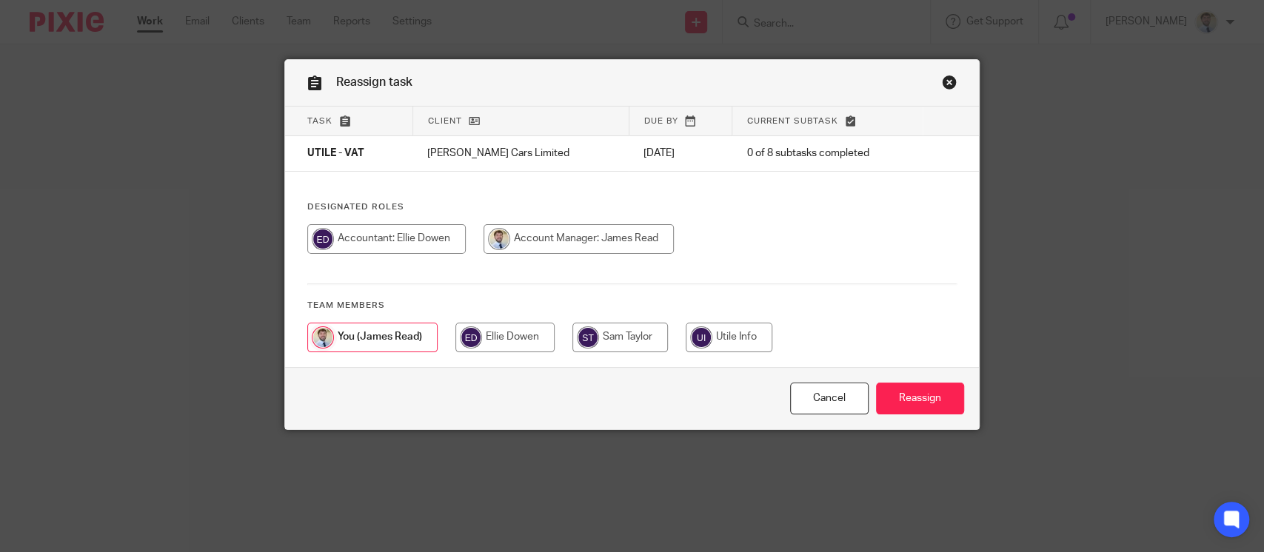
click at [417, 241] on input "radio" at bounding box center [386, 239] width 158 height 30
radio input "true"
click at [883, 384] on input "Reassign" at bounding box center [920, 399] width 88 height 32
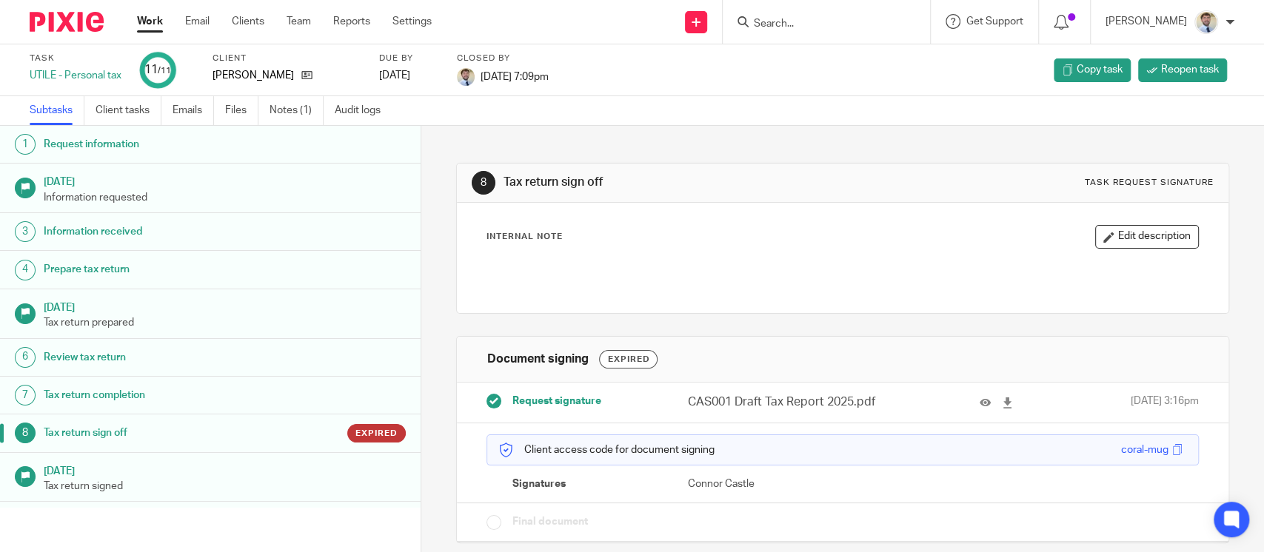
click at [184, 432] on h1 "Tax return sign off" at bounding box center [164, 433] width 241 height 22
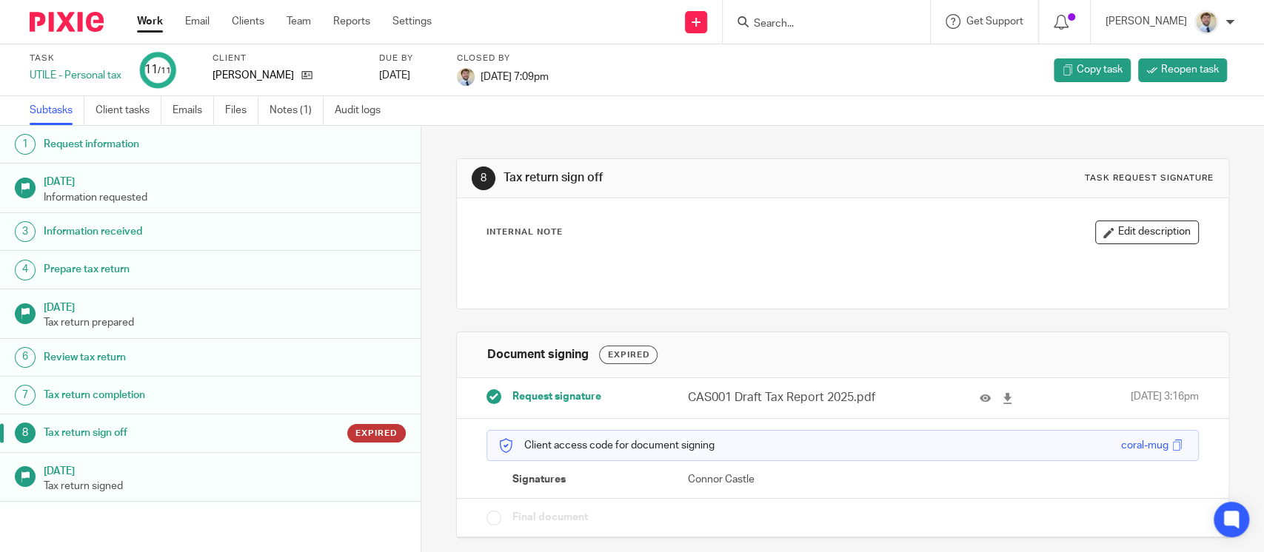
click at [147, 24] on link "Work" at bounding box center [150, 21] width 26 height 15
